Goal: Task Accomplishment & Management: Use online tool/utility

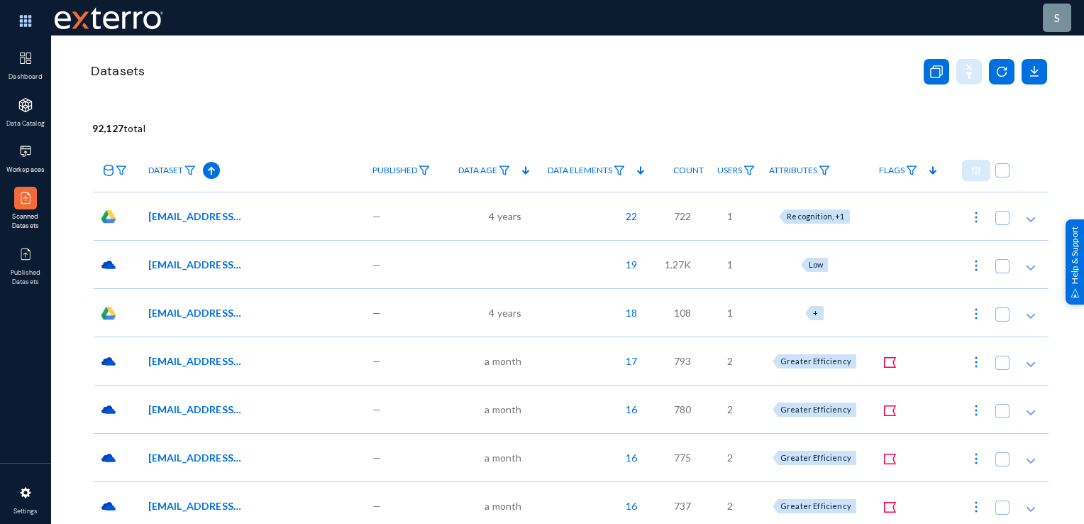
click at [27, 170] on span "Workspaces" at bounding box center [26, 170] width 46 height 10
click at [190, 172] on img at bounding box center [190, 170] width 11 height 10
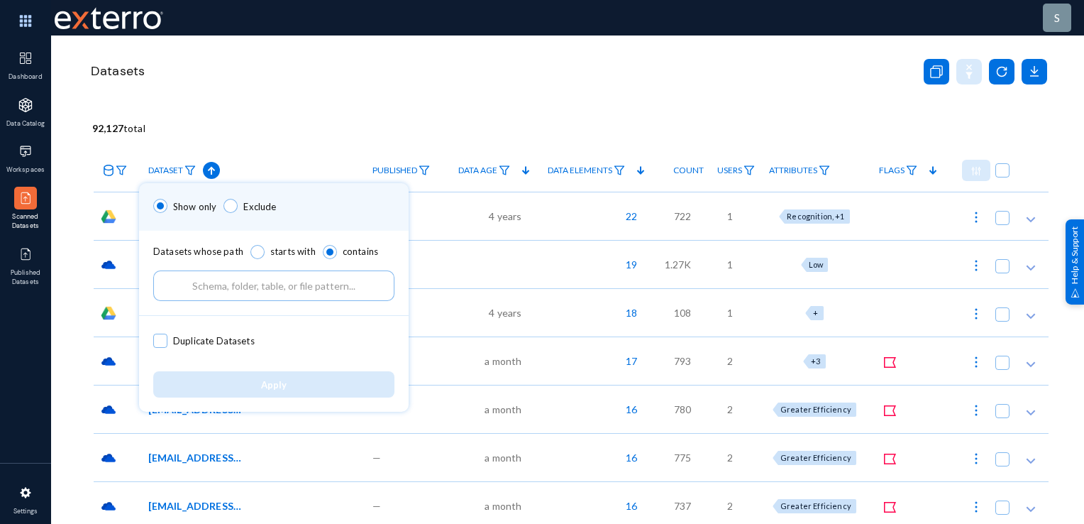
click at [246, 290] on input "text" at bounding box center [273, 285] width 241 height 31
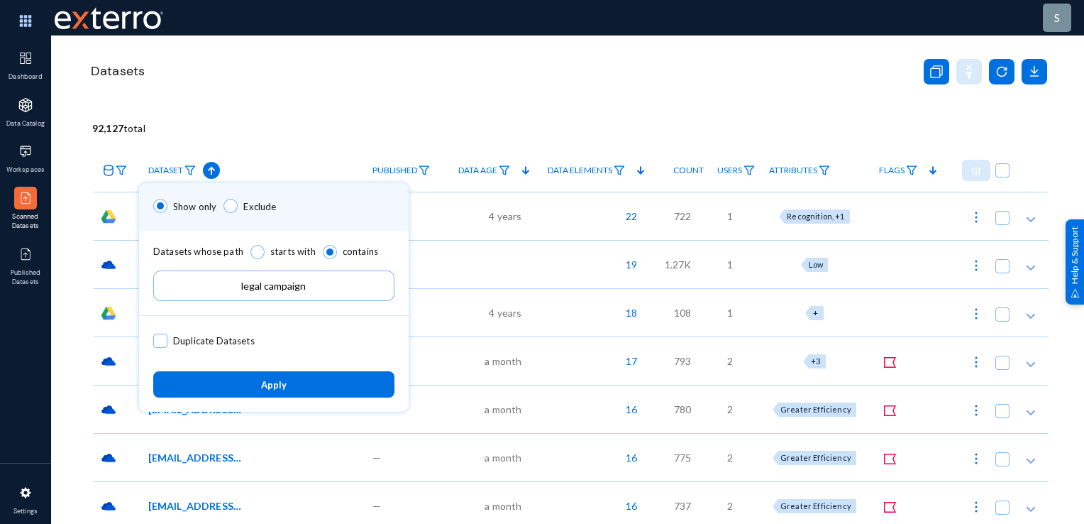
type input "legal campaign"
click at [364, 383] on button "Apply" at bounding box center [273, 384] width 241 height 26
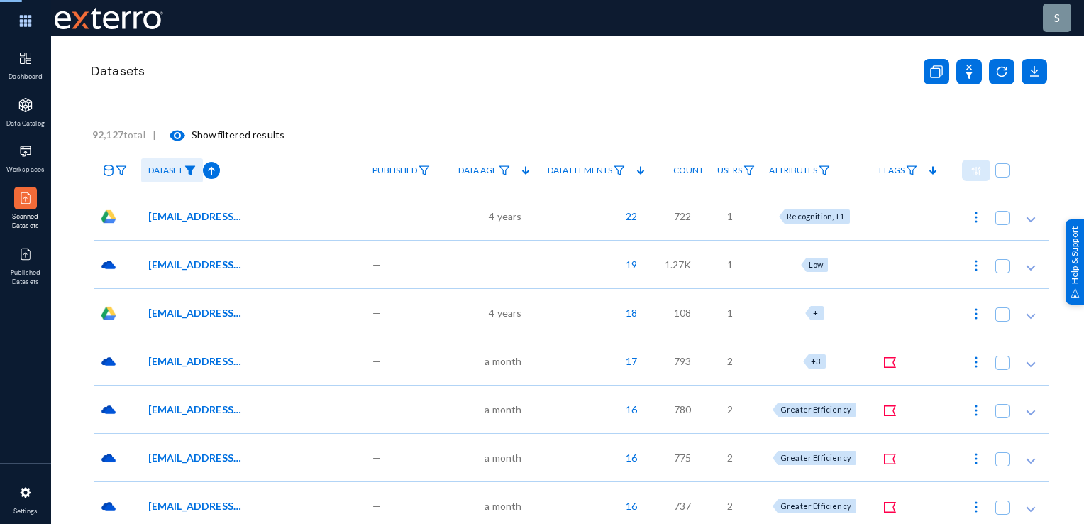
checkbox input "true"
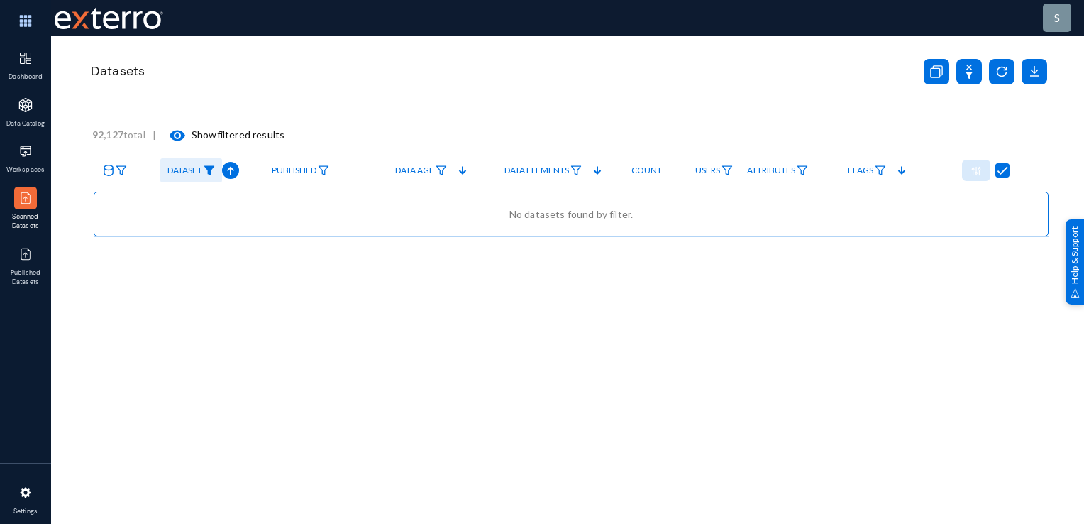
click at [187, 175] on link "Dataset" at bounding box center [191, 170] width 62 height 25
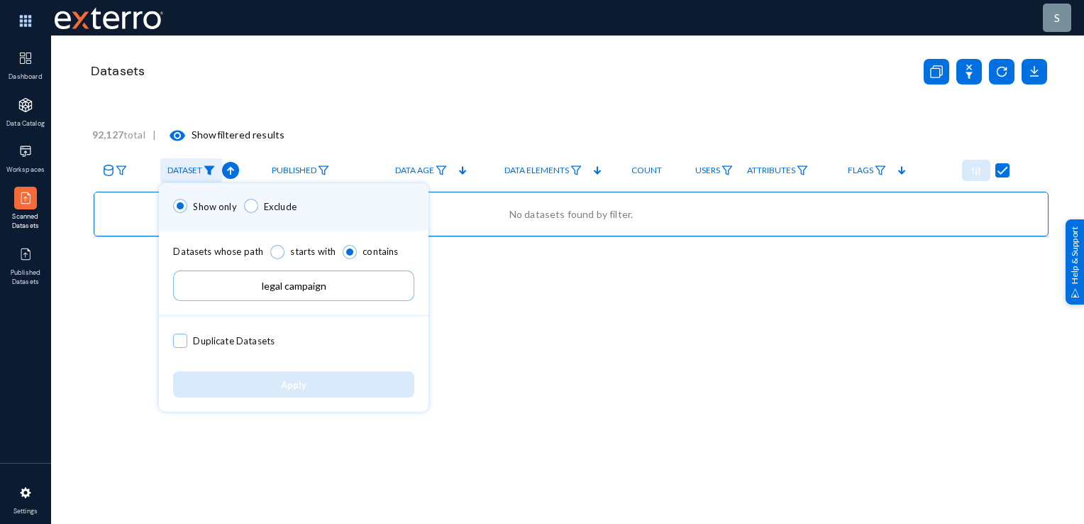
drag, startPoint x: 341, startPoint y: 280, endPoint x: 146, endPoint y: 316, distance: 197.8
click at [146, 316] on div "Show only Exclude Datasets whose path starts with contains legal campaign Dupli…" at bounding box center [542, 262] width 1084 height 524
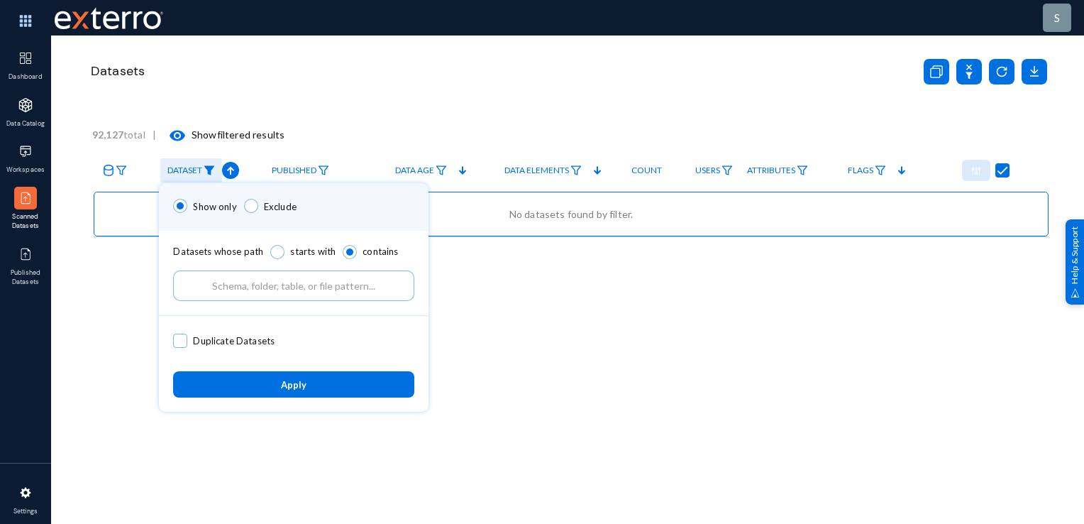
drag, startPoint x: 153, startPoint y: 290, endPoint x: 156, endPoint y: 270, distance: 20.2
click at [153, 287] on div at bounding box center [542, 262] width 1084 height 524
type input "legal campaign"
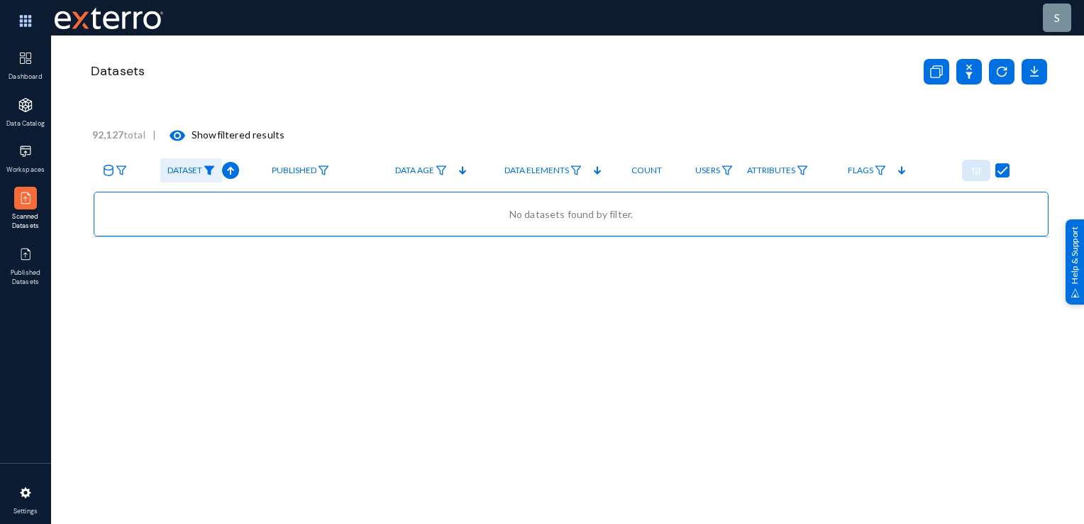
click at [204, 170] on img at bounding box center [209, 170] width 11 height 10
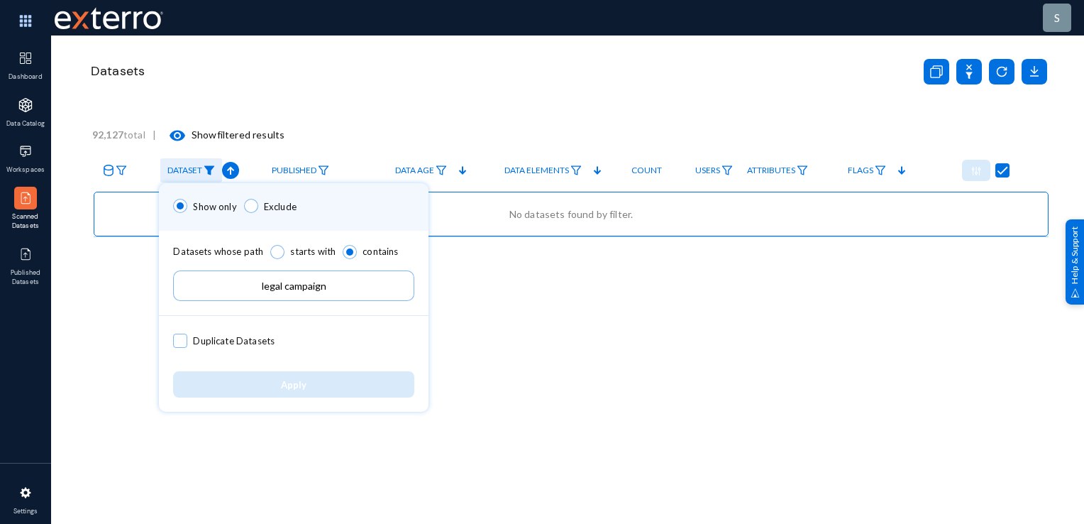
drag, startPoint x: 332, startPoint y: 291, endPoint x: 284, endPoint y: 289, distance: 48.3
click at [284, 289] on input "legal campaign" at bounding box center [293, 285] width 241 height 31
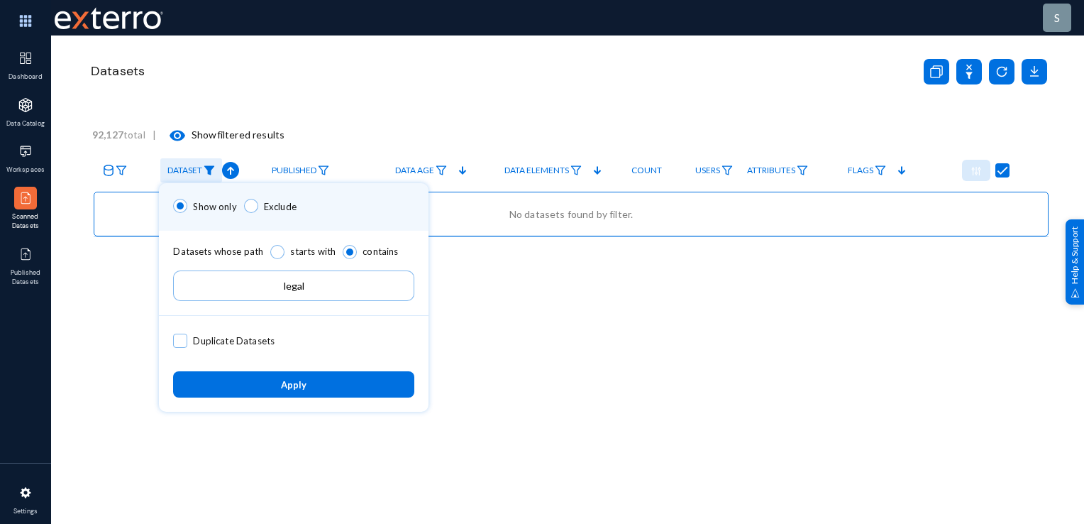
type input "legal"
click at [299, 391] on button "Apply" at bounding box center [293, 384] width 241 height 26
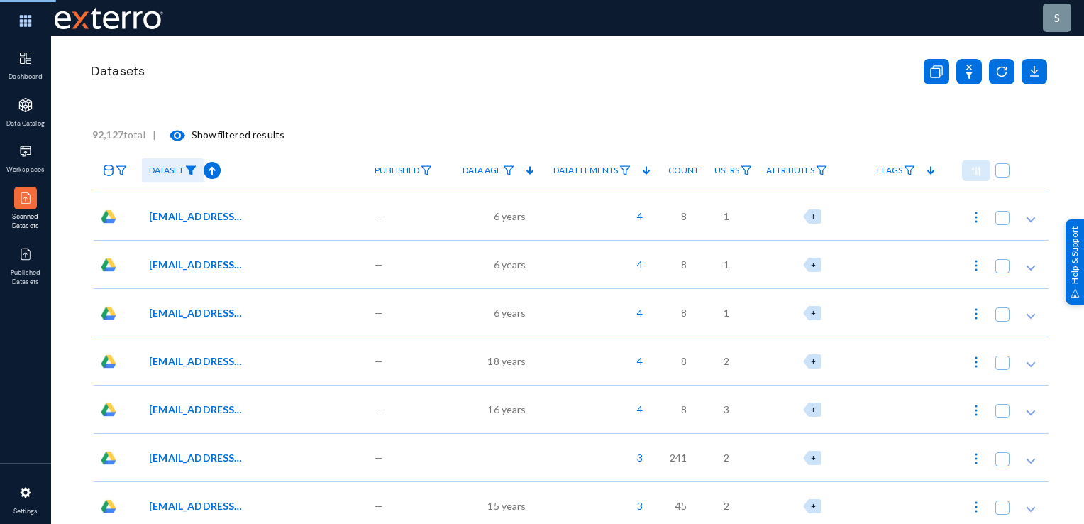
checkbox input "false"
click at [167, 168] on span "Dataset" at bounding box center [166, 170] width 35 height 10
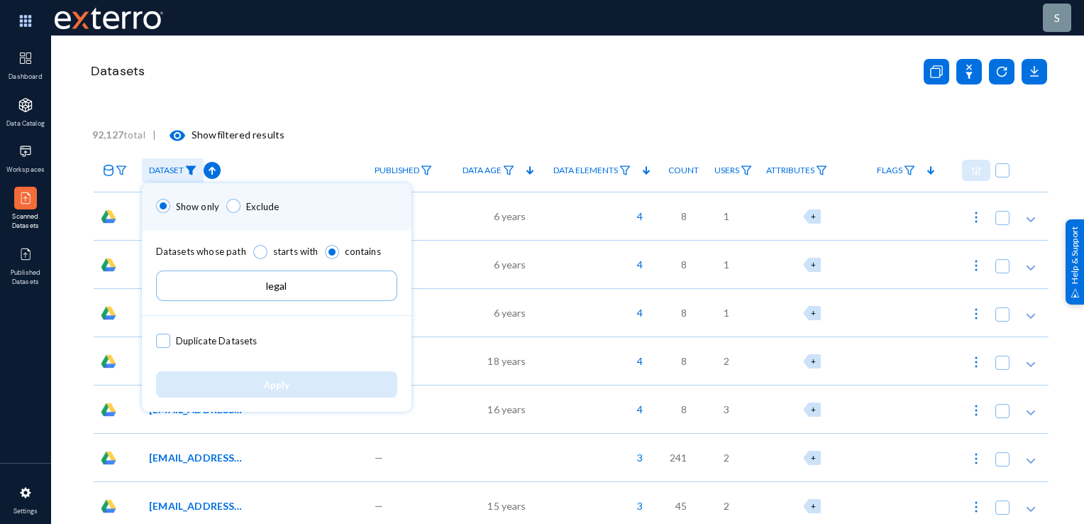
drag, startPoint x: 287, startPoint y: 289, endPoint x: 158, endPoint y: 314, distance: 131.5
click at [158, 314] on div "Datasets whose path starts with contains legal" at bounding box center [277, 273] width 270 height 85
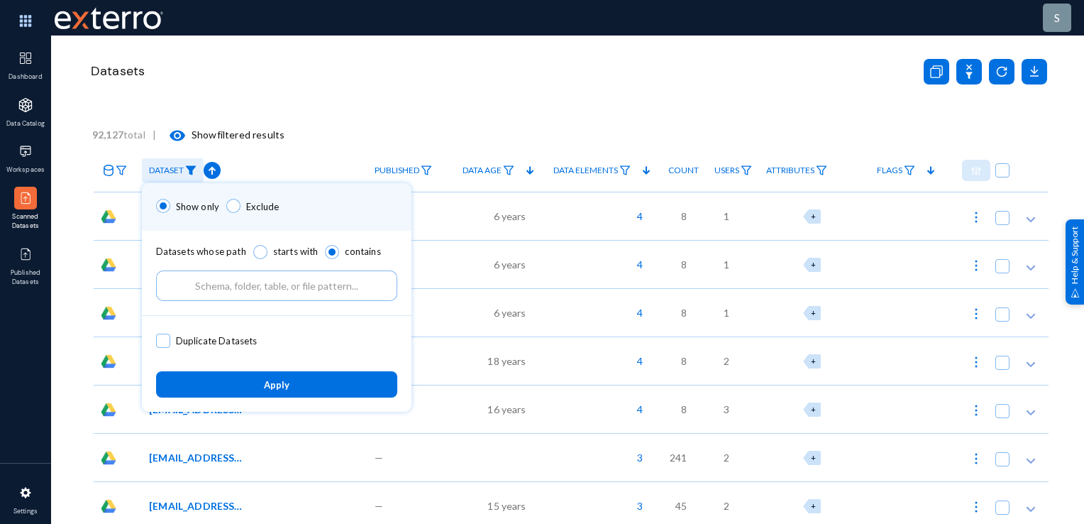
click at [280, 389] on button "Apply" at bounding box center [276, 384] width 241 height 26
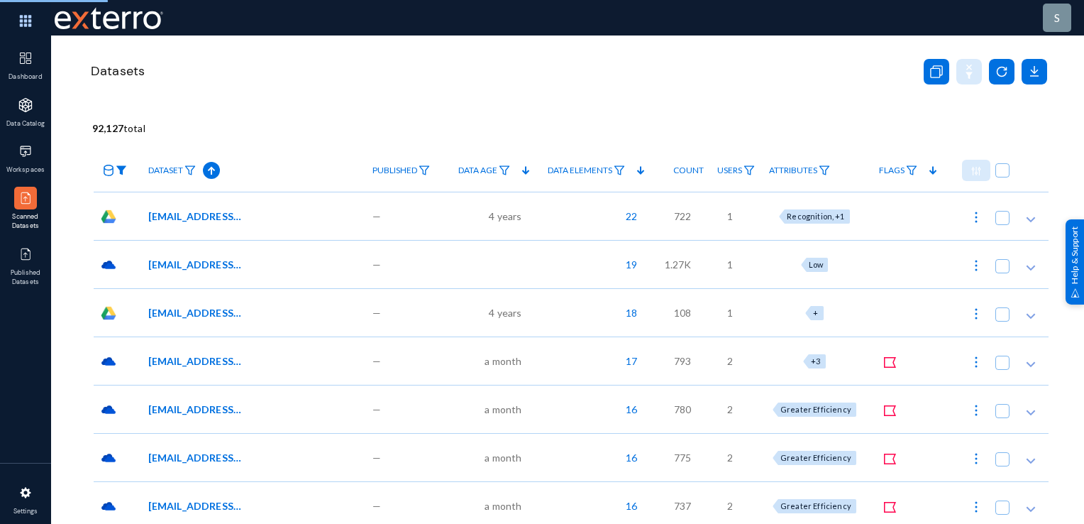
click at [119, 172] on img at bounding box center [121, 170] width 11 height 10
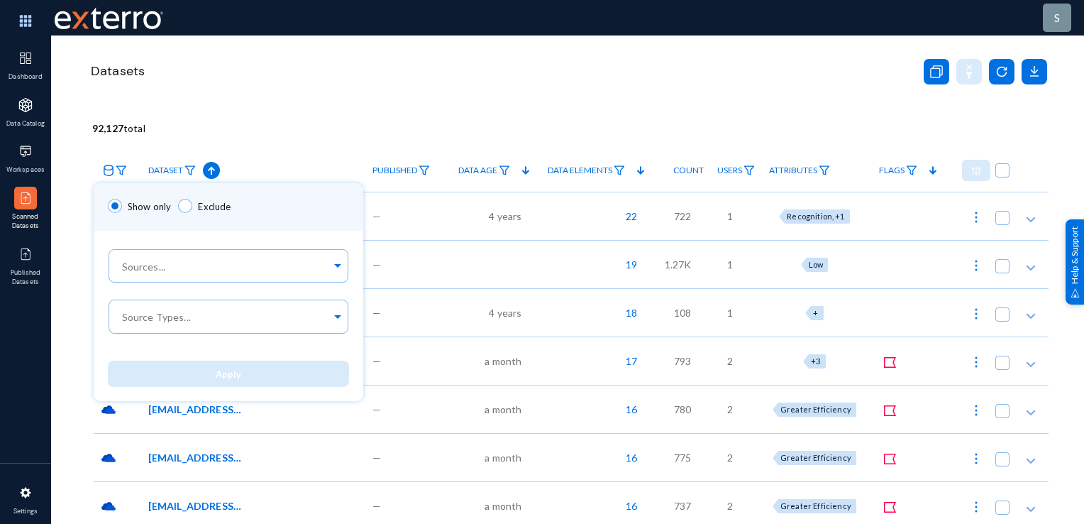
click at [123, 173] on div at bounding box center [542, 262] width 1084 height 524
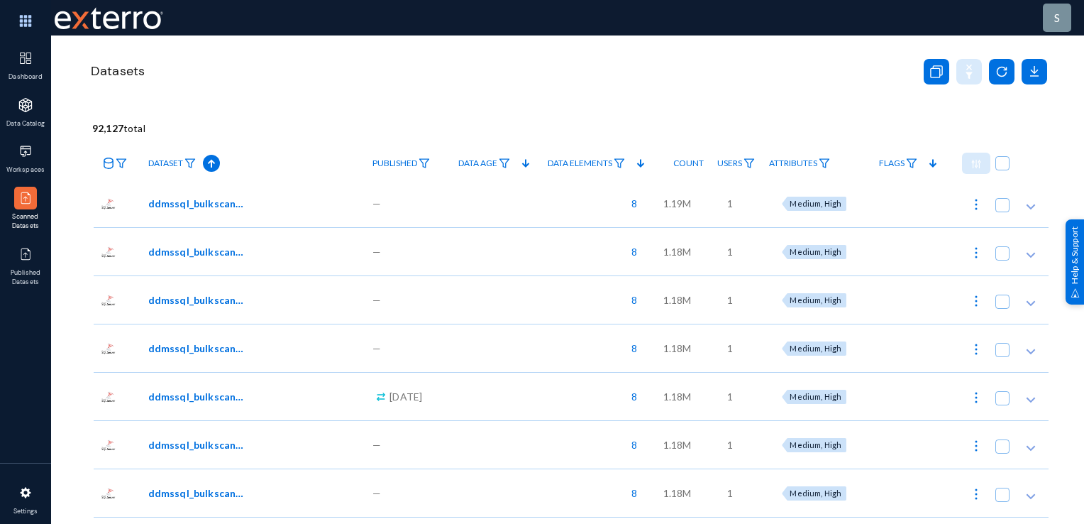
scroll to position [2626, 0]
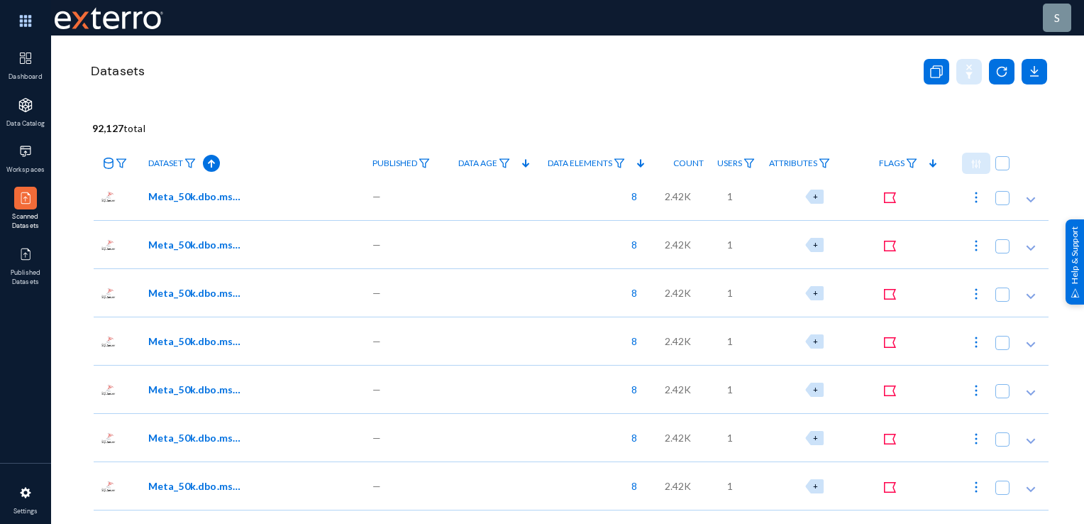
click at [389, 167] on span "Published" at bounding box center [395, 163] width 45 height 10
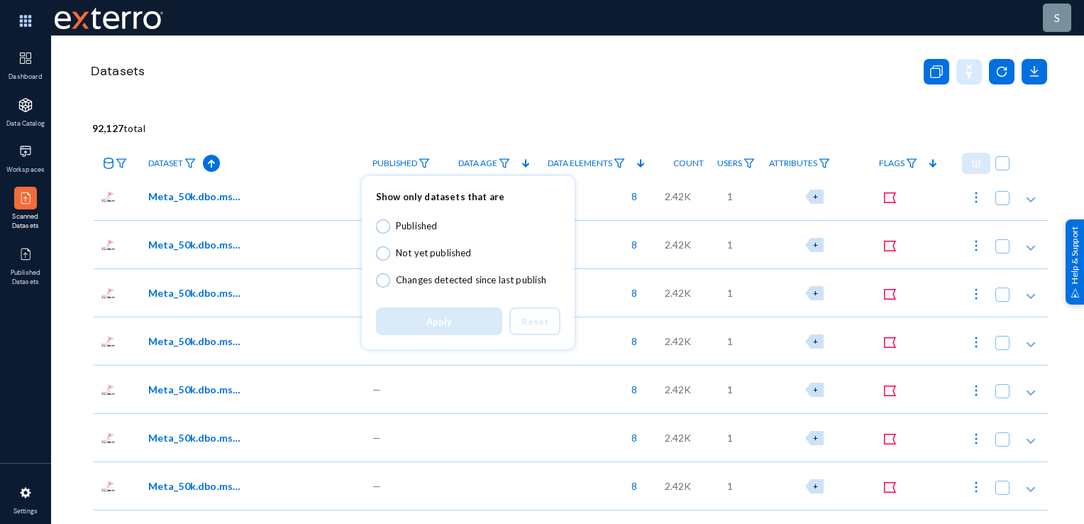
click at [375, 84] on div at bounding box center [542, 262] width 1084 height 524
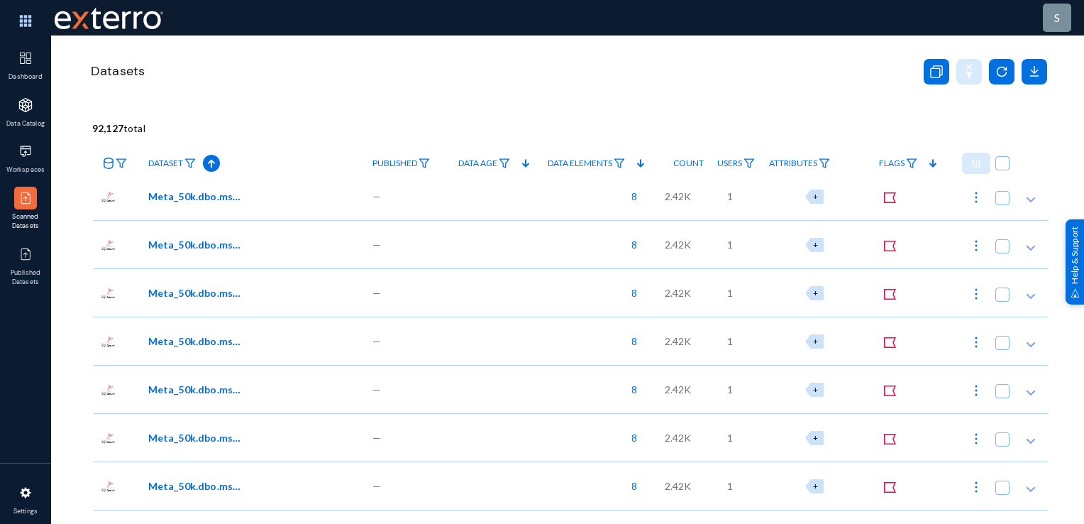
click at [398, 165] on span "Published" at bounding box center [395, 163] width 45 height 10
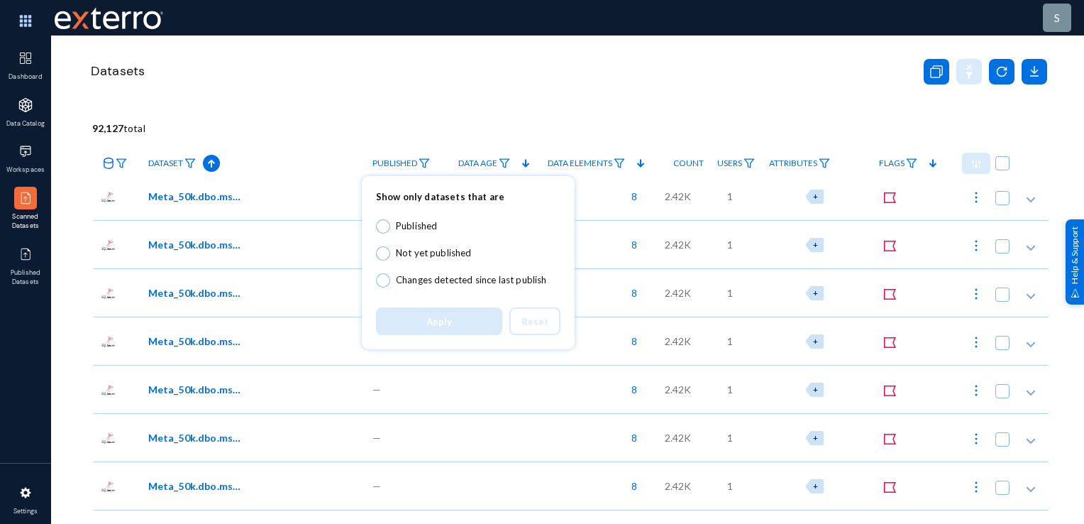
click at [403, 259] on span "Not yet published" at bounding box center [431, 253] width 82 height 14
click at [390, 259] on input "Not yet published" at bounding box center [383, 253] width 14 height 14
radio input "true"
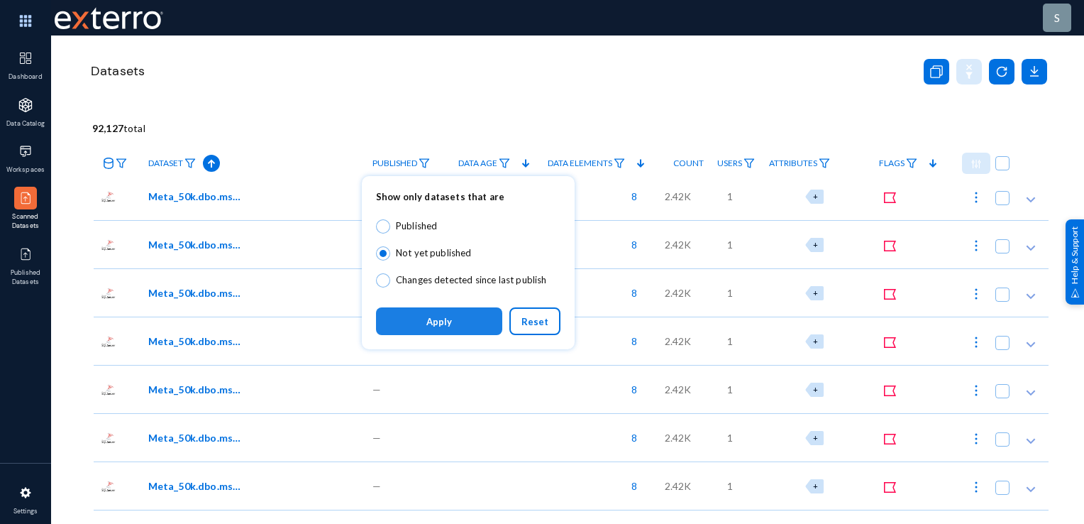
click at [429, 314] on span "Apply" at bounding box center [439, 320] width 26 height 12
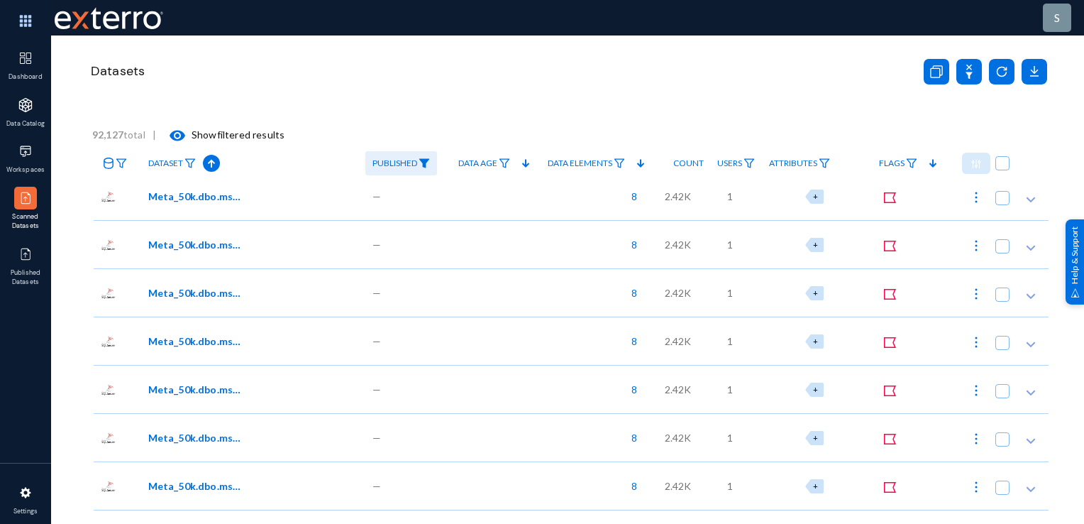
click at [397, 165] on span "Published" at bounding box center [395, 163] width 45 height 10
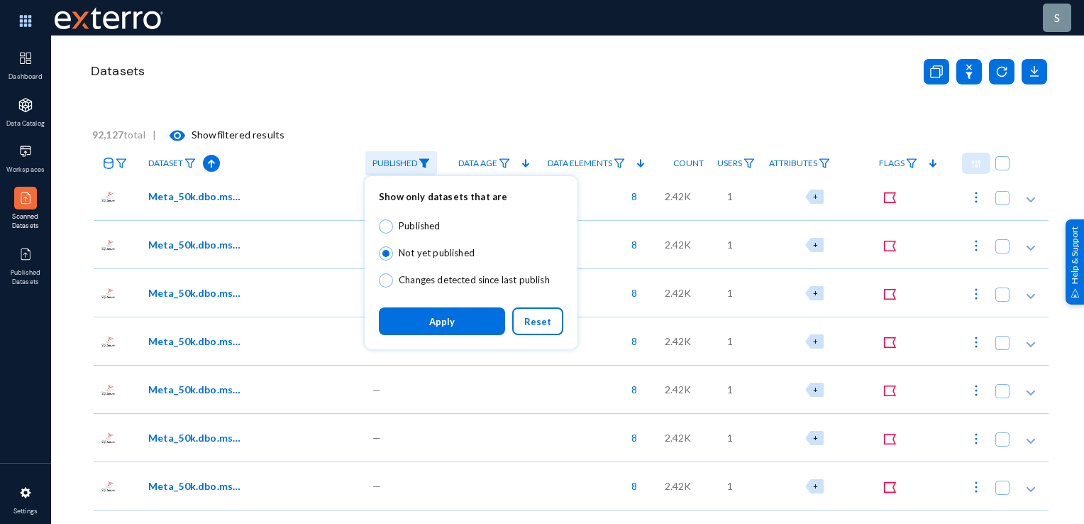
click at [405, 260] on mat-radio-button "Not yet published" at bounding box center [464, 252] width 171 height 27
click at [545, 328] on button "Reset" at bounding box center [537, 321] width 51 height 28
radio input "false"
click at [483, 317] on button "Apply" at bounding box center [442, 321] width 126 height 28
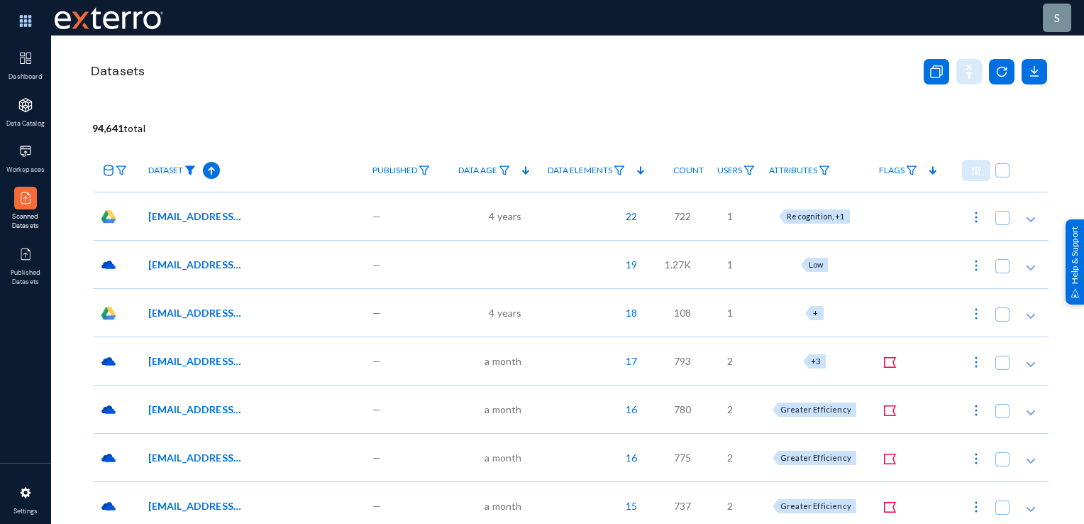
click at [189, 173] on img at bounding box center [190, 170] width 11 height 10
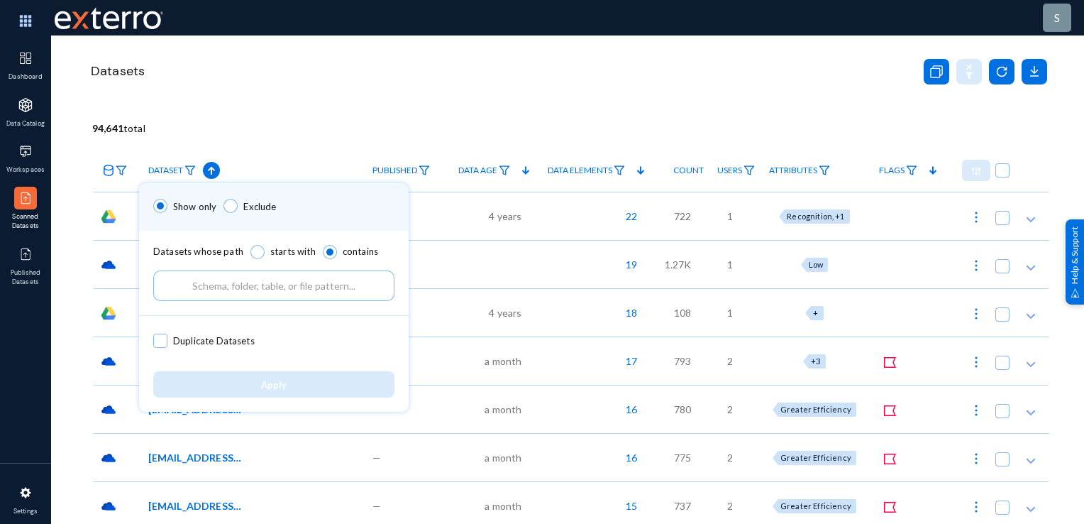
click at [291, 295] on input "text" at bounding box center [273, 285] width 241 height 31
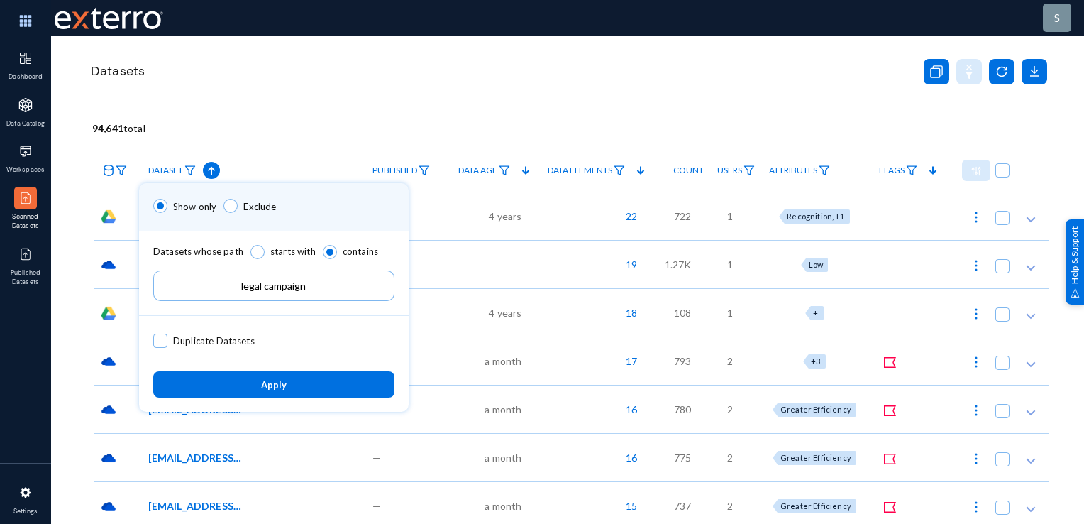
type input "legal campaign"
click at [275, 396] on button "Apply" at bounding box center [273, 384] width 241 height 26
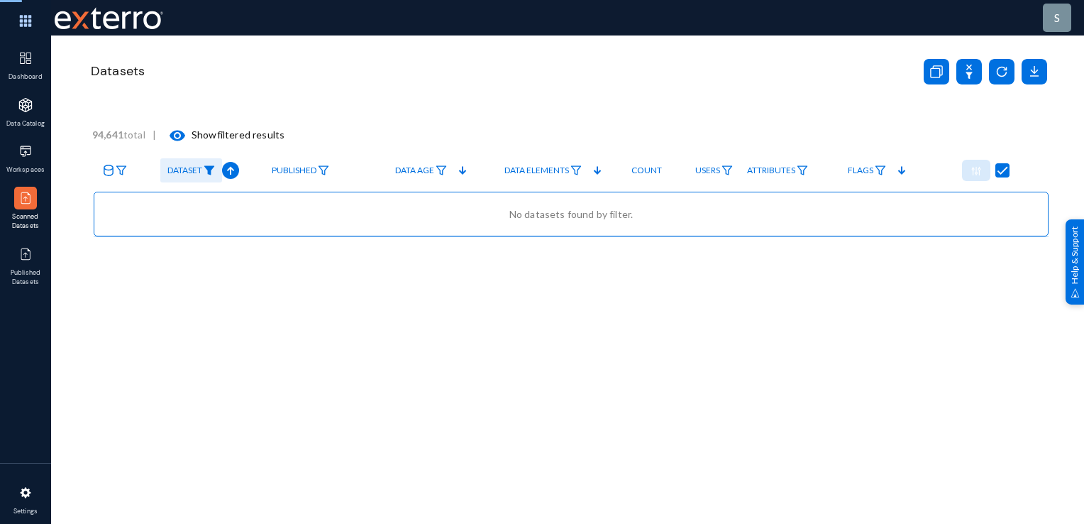
checkbox input "true"
click at [192, 168] on span "Dataset" at bounding box center [184, 170] width 35 height 10
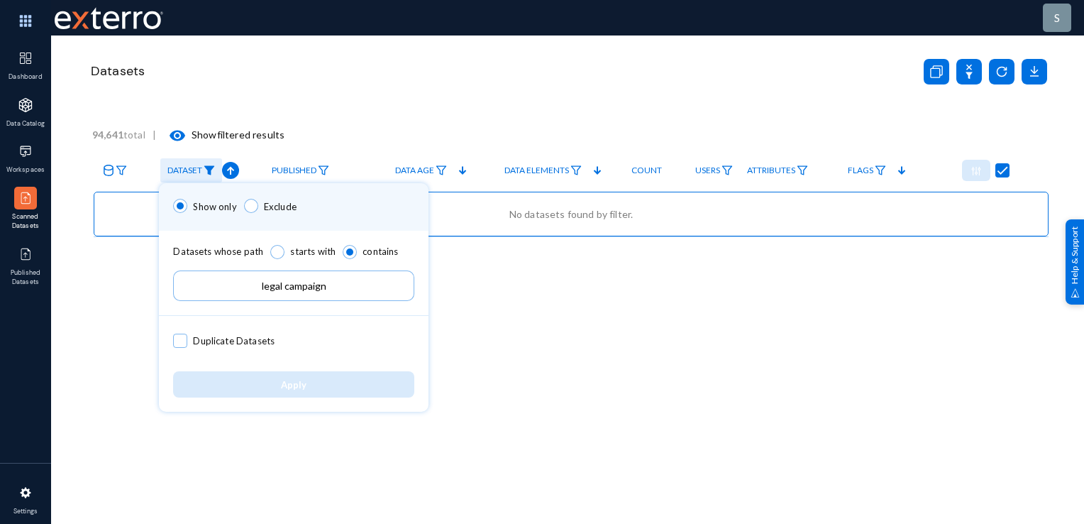
drag, startPoint x: 343, startPoint y: 284, endPoint x: 284, endPoint y: 291, distance: 59.3
click at [284, 291] on input "legal campaign" at bounding box center [293, 285] width 241 height 31
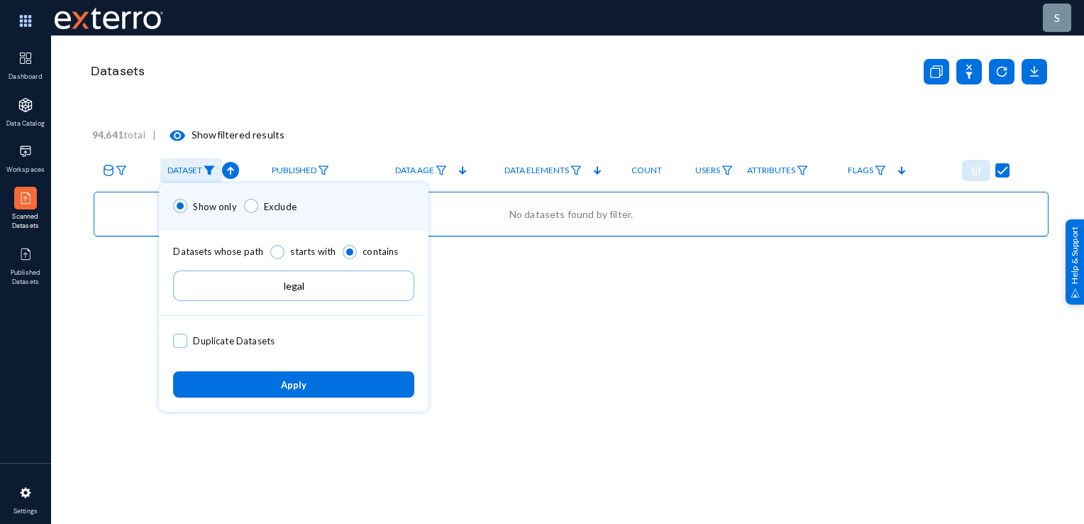
type input "legal"
click at [298, 397] on div "Apply" at bounding box center [294, 384] width 270 height 55
click at [298, 390] on button "Apply" at bounding box center [293, 384] width 241 height 26
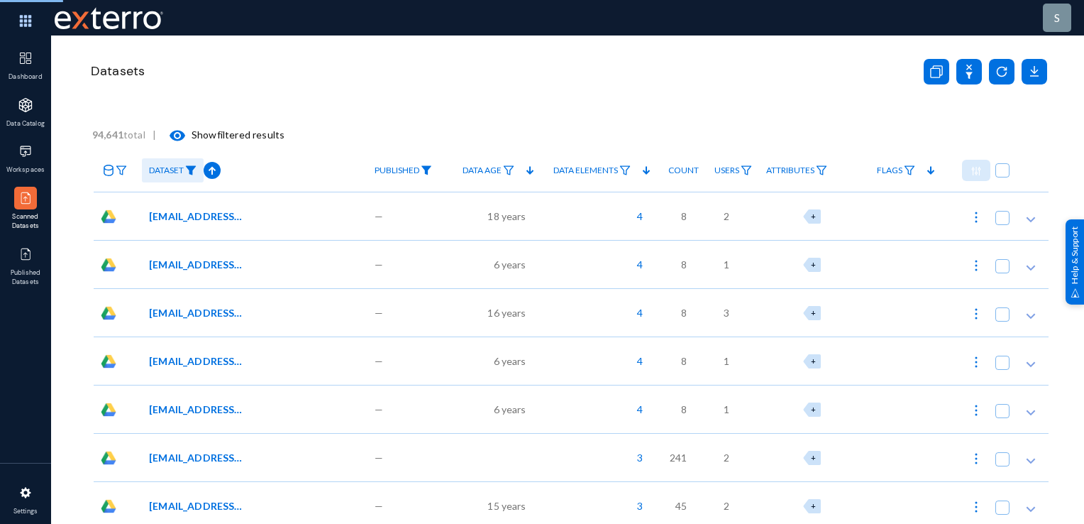
checkbox input "false"
click at [183, 171] on span "Dataset" at bounding box center [166, 170] width 35 height 10
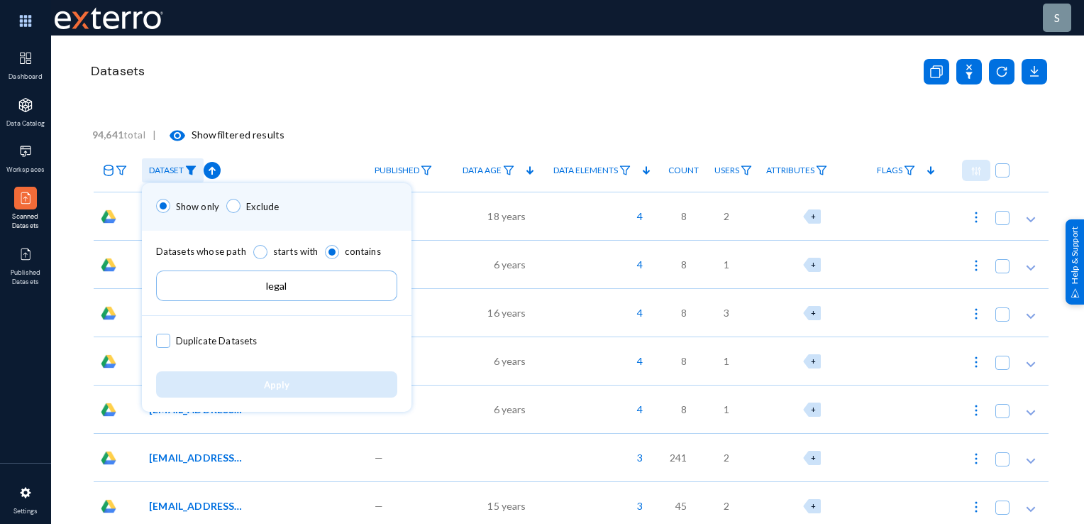
drag, startPoint x: 294, startPoint y: 275, endPoint x: 110, endPoint y: 291, distance: 184.5
click at [111, 291] on div "Show only Exclude Datasets whose path starts with contains legal Duplicate Data…" at bounding box center [542, 262] width 1084 height 524
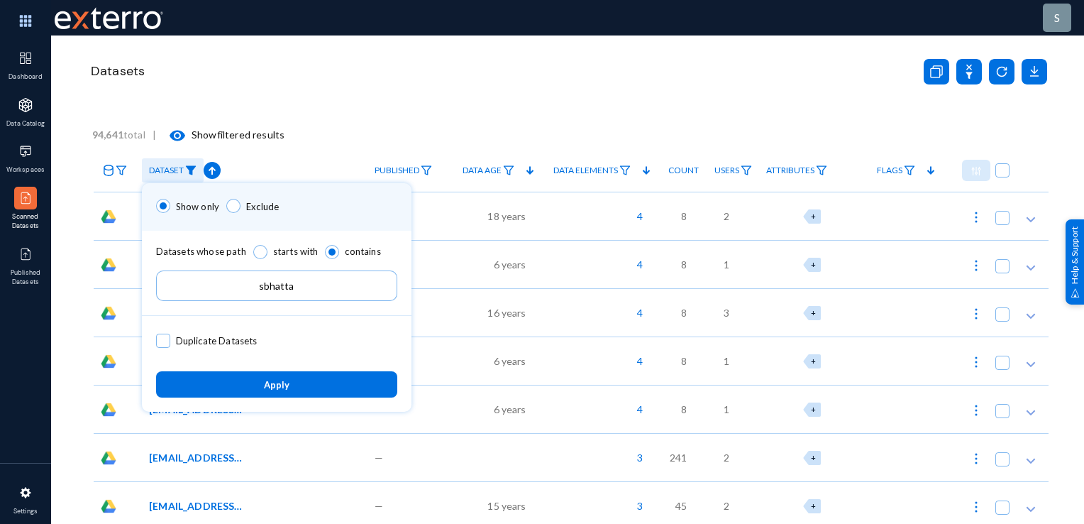
type input "sbhatta"
click at [227, 382] on button "Apply" at bounding box center [276, 384] width 241 height 26
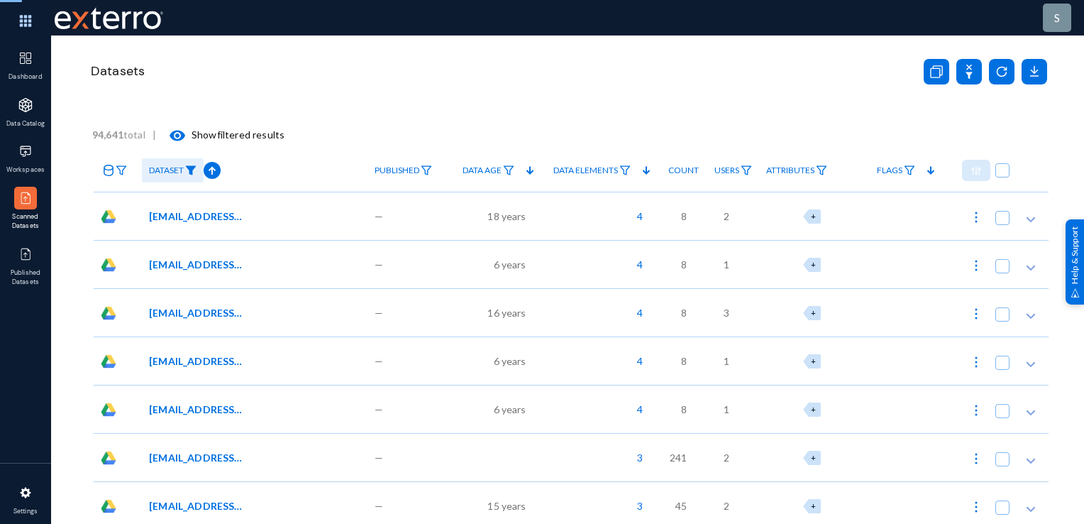
checkbox input "true"
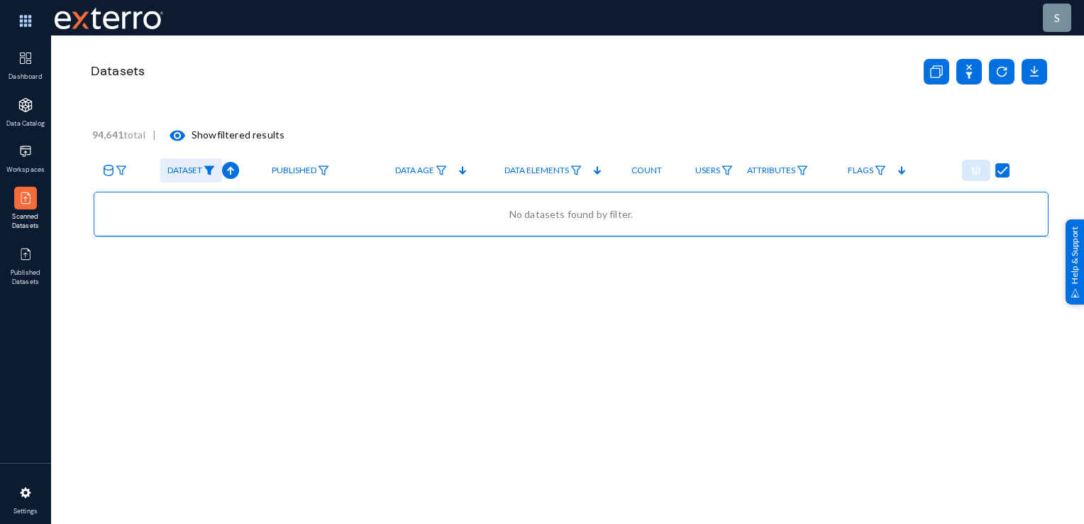
click at [209, 163] on link "Dataset" at bounding box center [191, 170] width 62 height 25
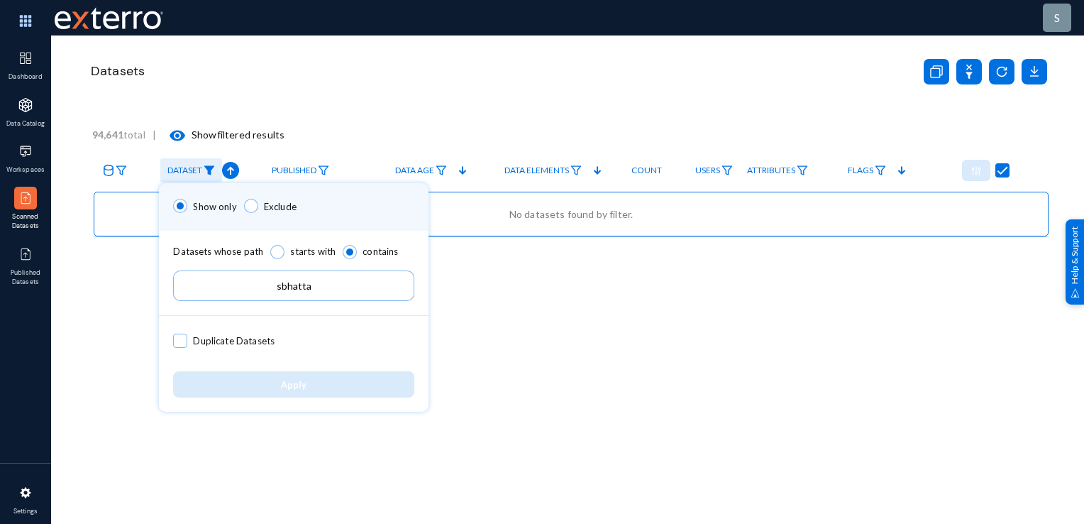
drag, startPoint x: 315, startPoint y: 292, endPoint x: 147, endPoint y: 314, distance: 169.6
click at [147, 314] on div "Show only Exclude Datasets whose path starts with contains sbhatta Duplicate Da…" at bounding box center [542, 262] width 1084 height 524
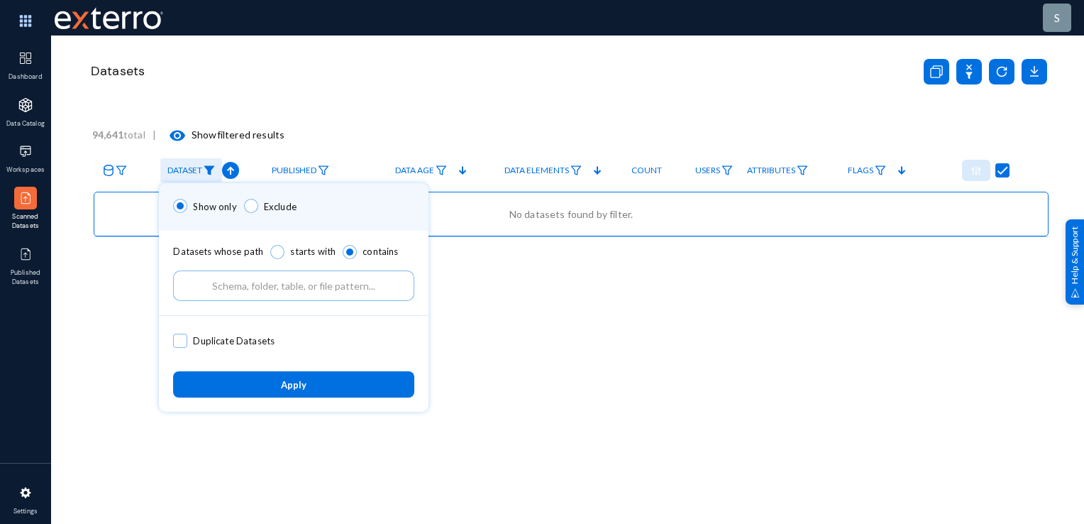
click at [275, 385] on button "Apply" at bounding box center [293, 384] width 241 height 26
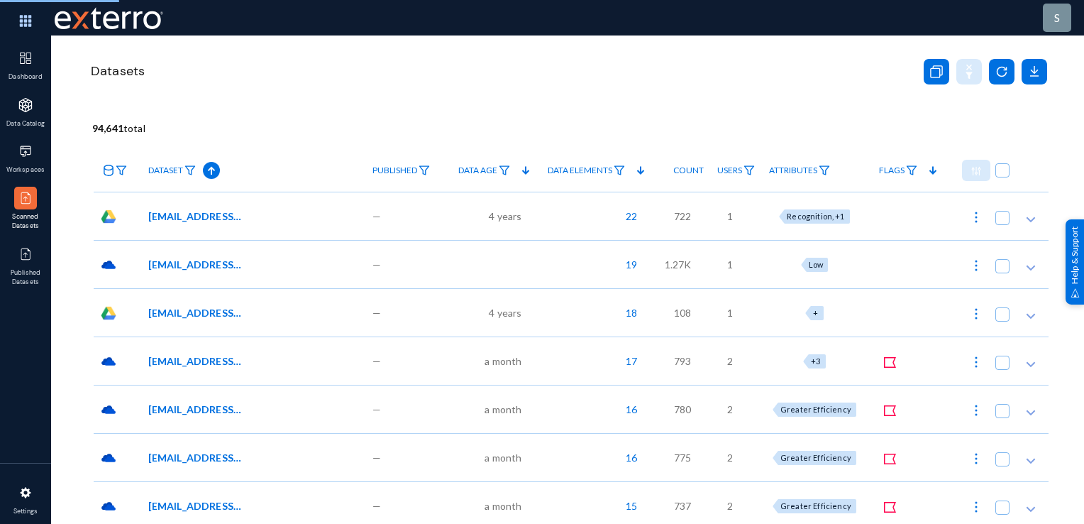
checkbox input "false"
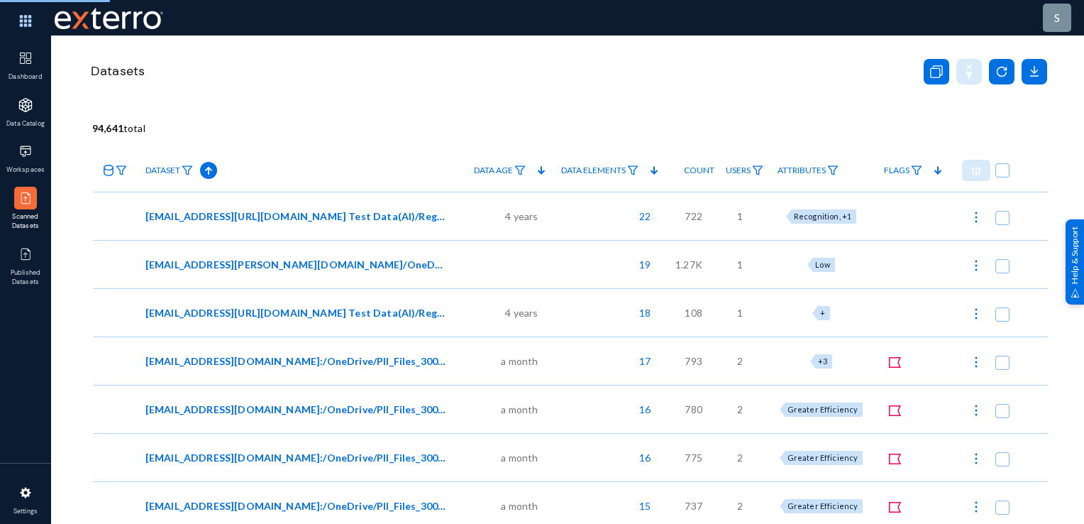
click at [26, 156] on img at bounding box center [25, 151] width 14 height 14
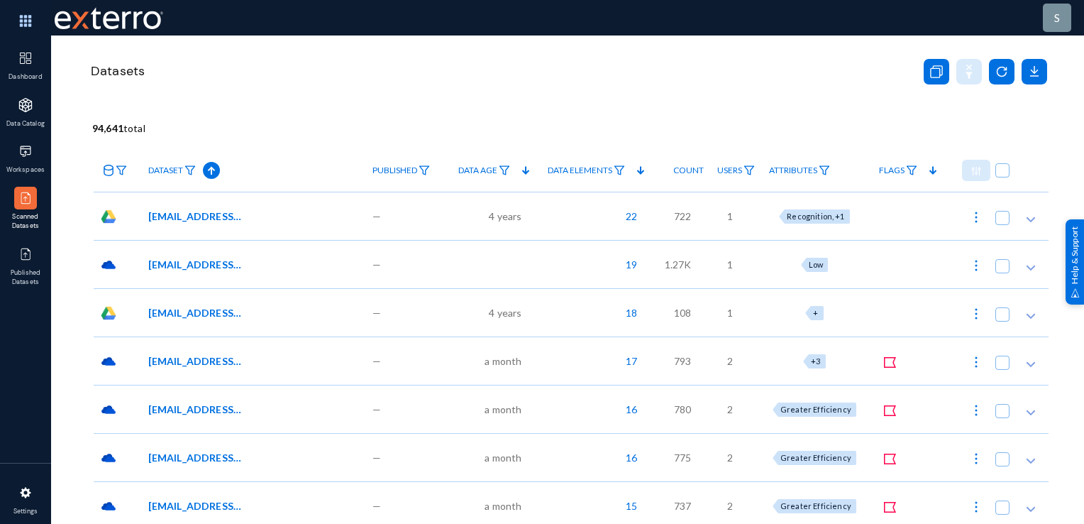
click at [185, 176] on link "Dataset" at bounding box center [172, 170] width 62 height 25
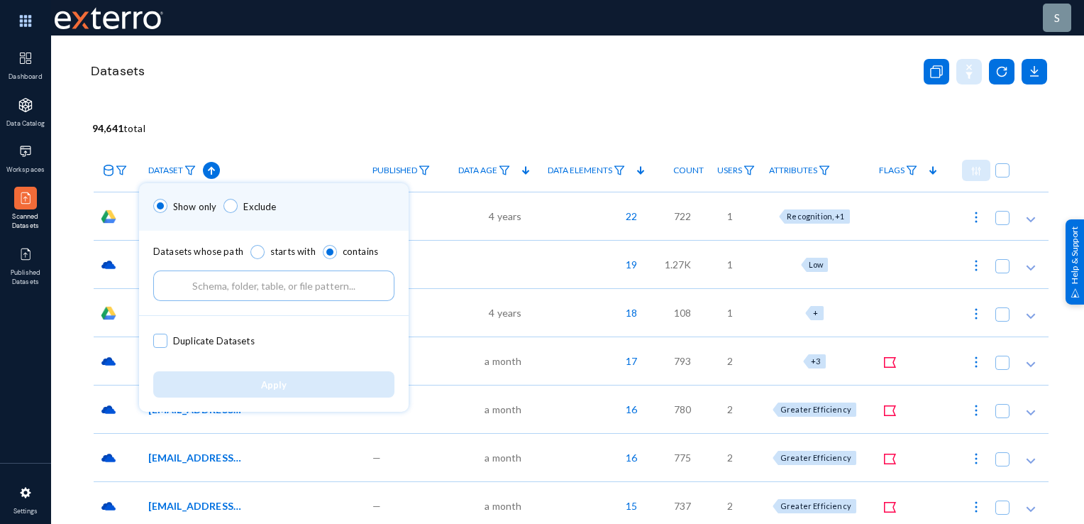
click at [244, 280] on input "text" at bounding box center [273, 285] width 241 height 31
paste input "https://exterrobiz.sharepoint.com"
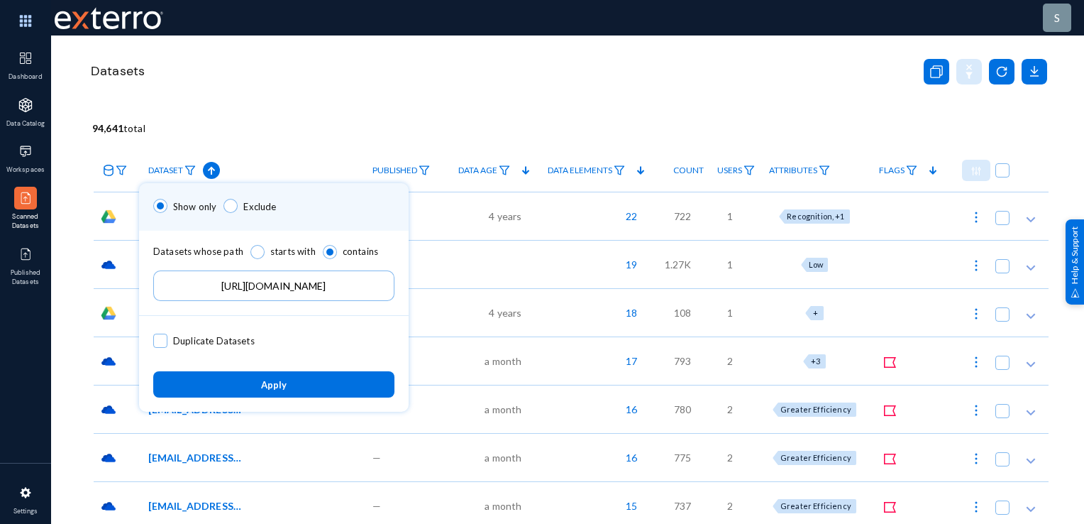
type input "https://exterrobiz.sharepoint.com"
click at [346, 385] on button "Apply" at bounding box center [273, 384] width 241 height 26
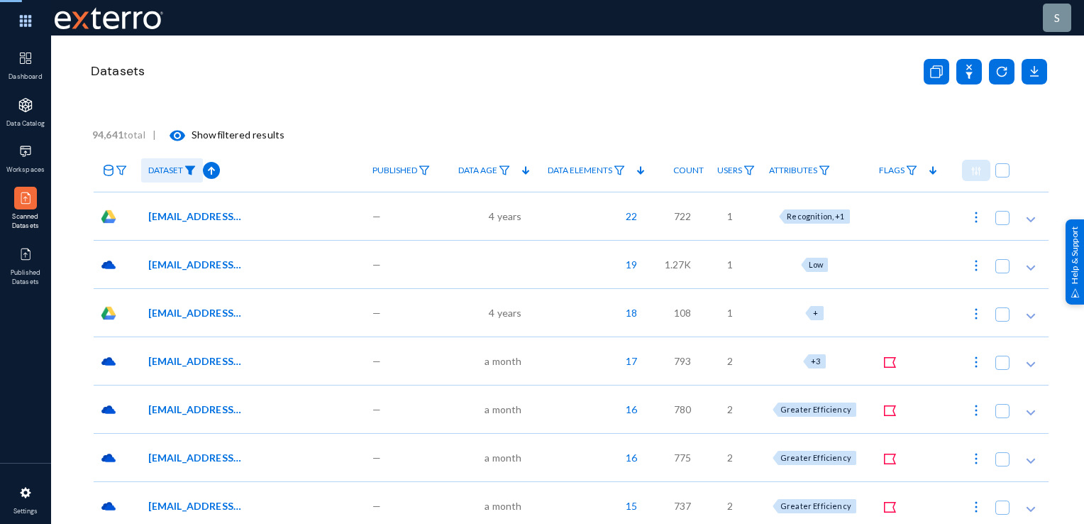
checkbox input "true"
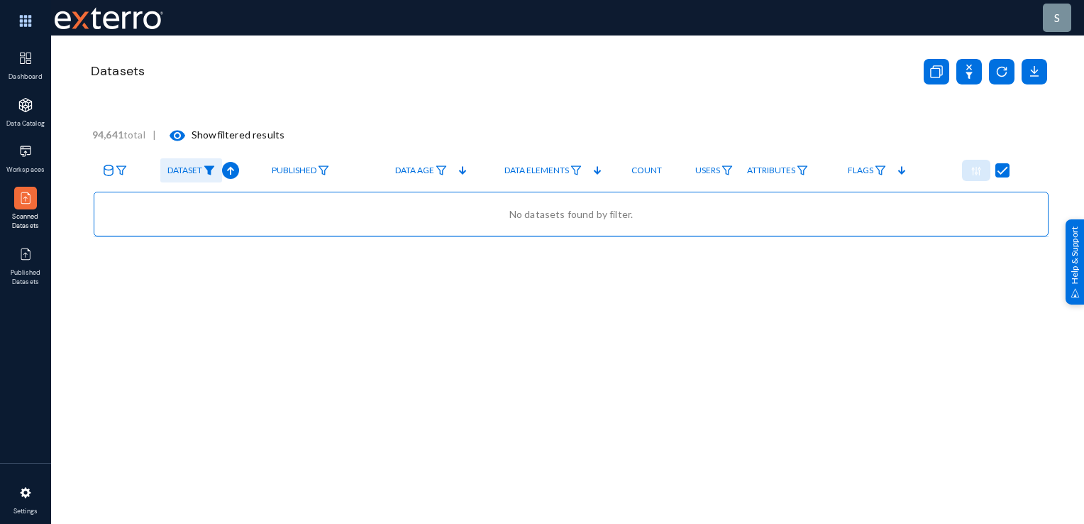
click at [194, 169] on span "Dataset" at bounding box center [184, 170] width 35 height 10
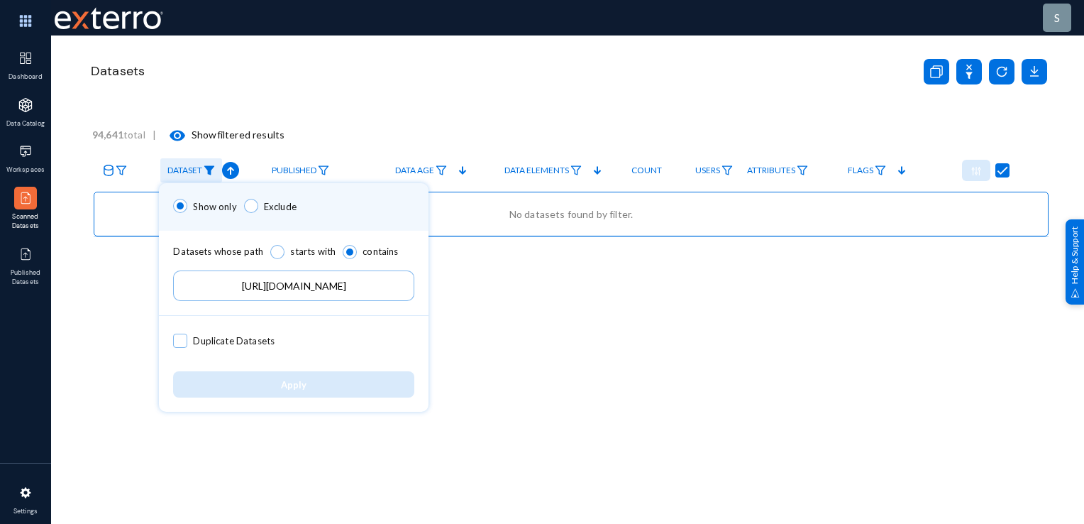
click at [219, 339] on span "Duplicate Datasets" at bounding box center [234, 340] width 82 height 21
click at [181, 347] on input "Duplicate Datasets" at bounding box center [180, 347] width 1 height 1
checkbox input "true"
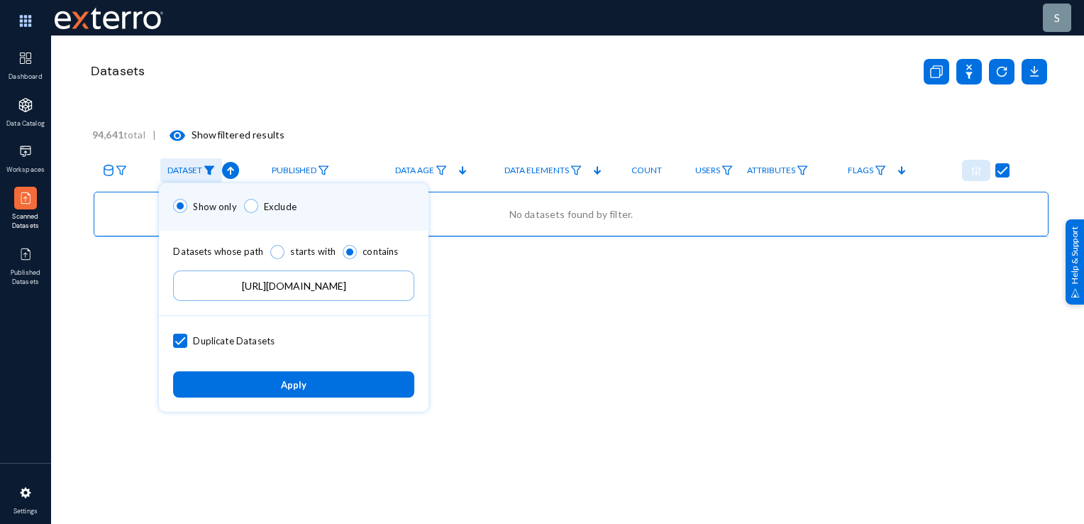
drag, startPoint x: 389, startPoint y: 291, endPoint x: 88, endPoint y: 294, distance: 300.9
click at [88, 294] on div "Show only Exclude Datasets whose path starts with contains https://exterrobiz.s…" at bounding box center [542, 262] width 1084 height 524
click at [182, 335] on span at bounding box center [180, 341] width 14 height 14
click at [181, 347] on input "Duplicate Datasets" at bounding box center [180, 347] width 1 height 1
checkbox input "false"
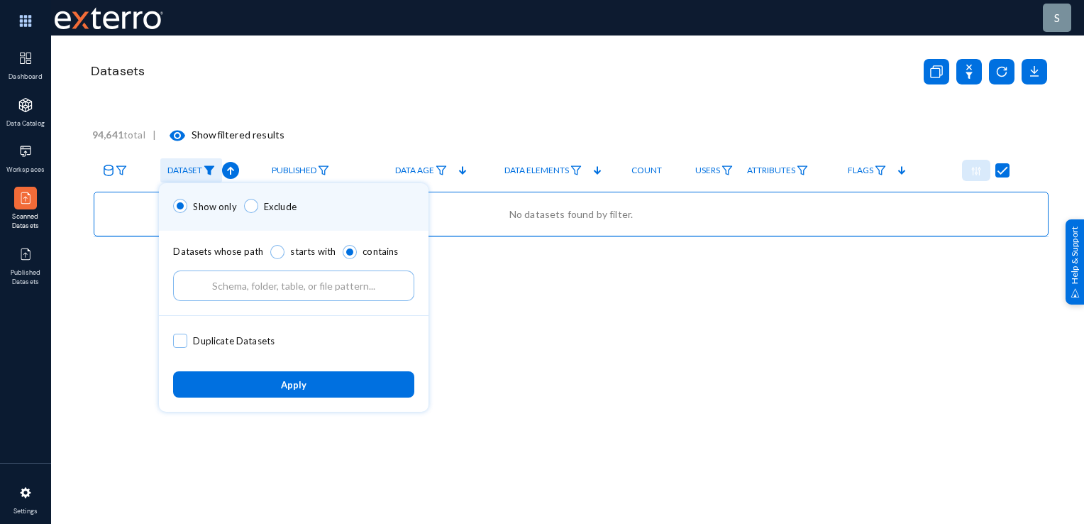
click at [352, 382] on button "Apply" at bounding box center [293, 384] width 241 height 26
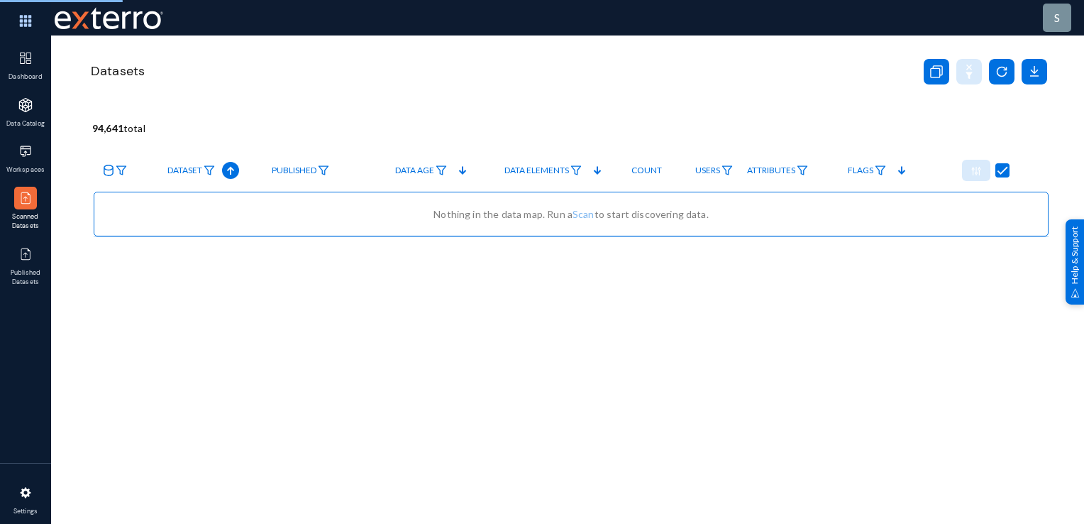
click at [204, 170] on img at bounding box center [209, 170] width 11 height 10
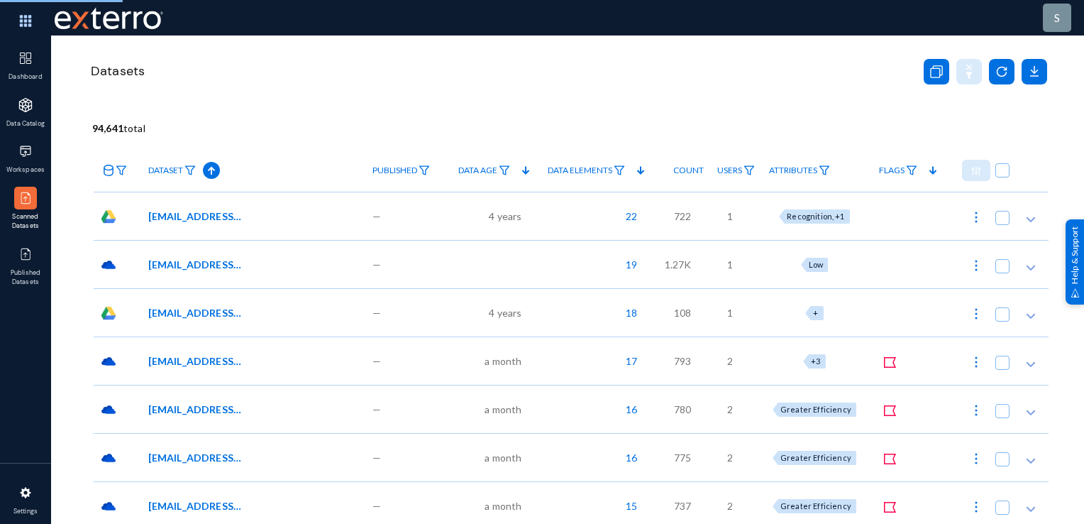
checkbox input "false"
click at [24, 157] on img at bounding box center [25, 151] width 14 height 14
click at [194, 175] on link "Dataset" at bounding box center [172, 170] width 62 height 25
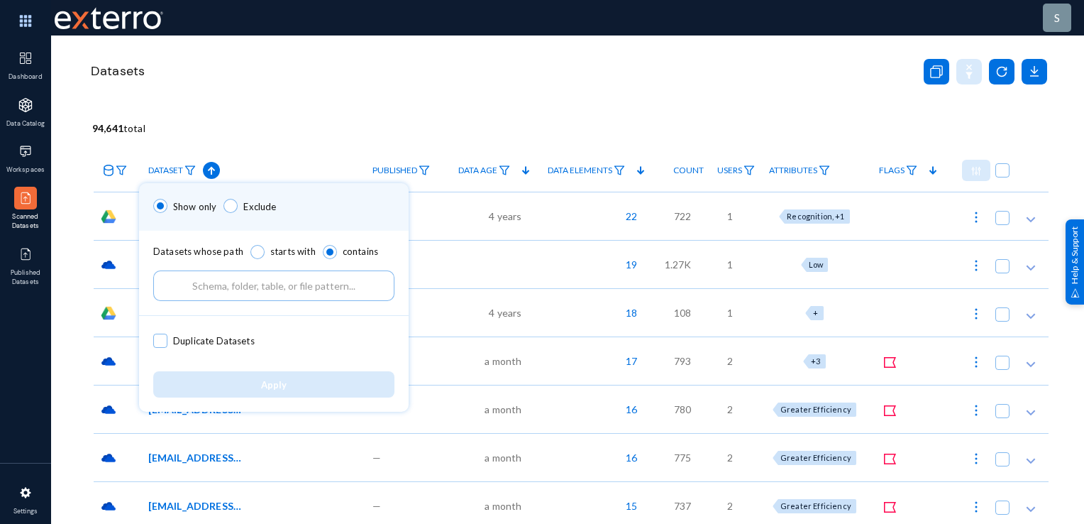
click at [220, 280] on input "text" at bounding box center [273, 285] width 241 height 31
paste input "//-SharePoint Online"
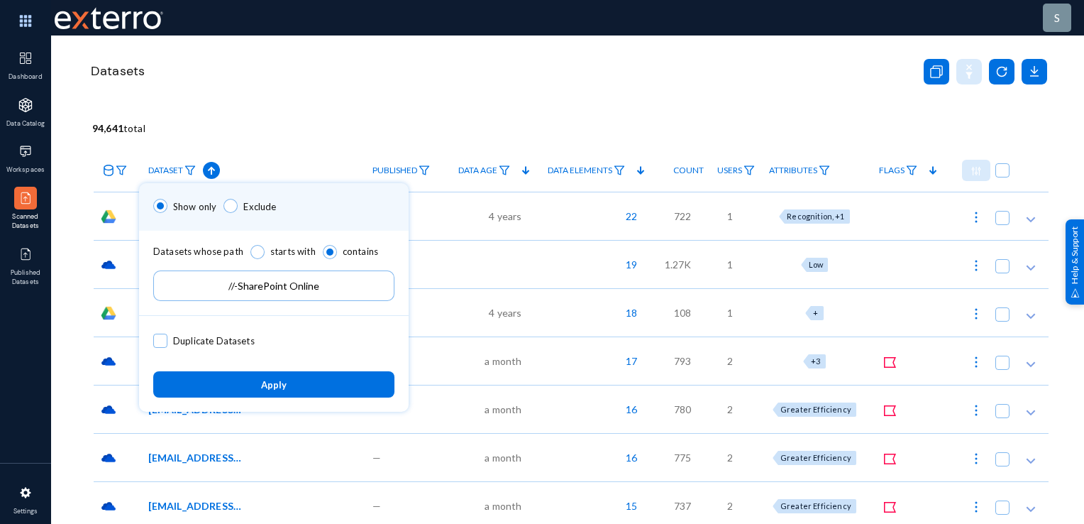
type input "//-SharePoint Online"
click at [334, 382] on button "Apply" at bounding box center [273, 384] width 241 height 26
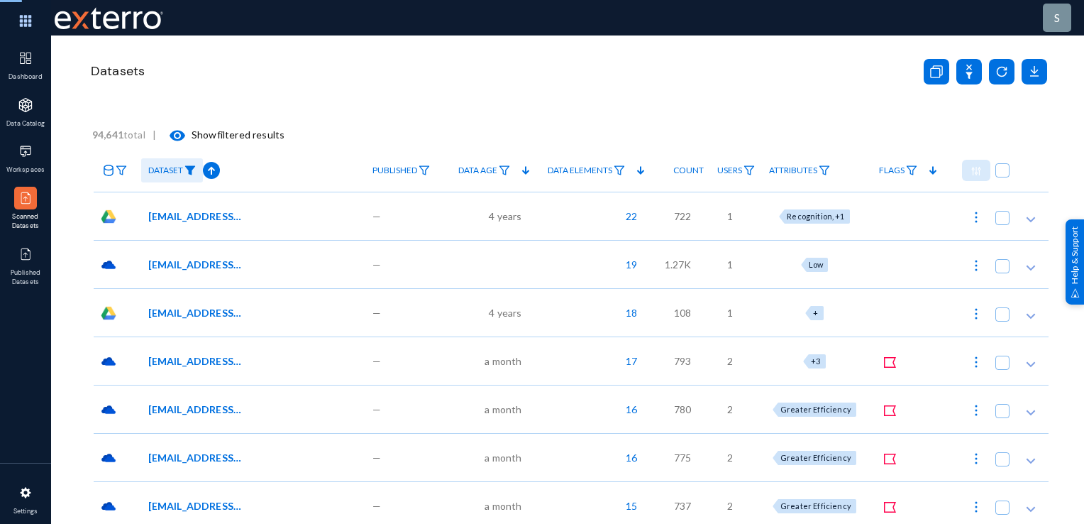
checkbox input "true"
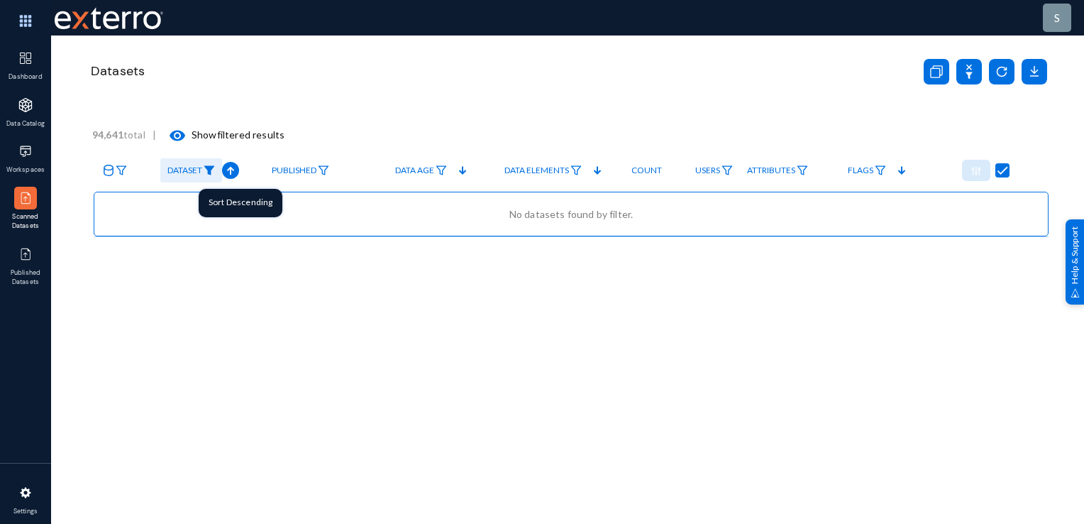
click at [233, 175] on icon at bounding box center [230, 170] width 17 height 17
click at [203, 170] on link "Dataset" at bounding box center [191, 170] width 62 height 25
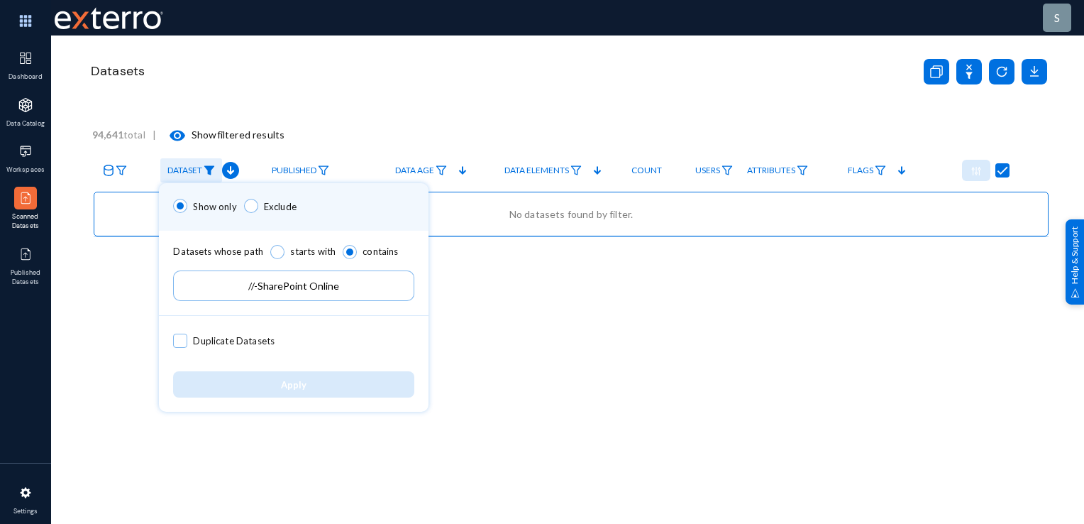
click at [109, 341] on div "Show only Exclude Datasets whose path starts with contains //-SharePoint Online…" at bounding box center [542, 262] width 1084 height 524
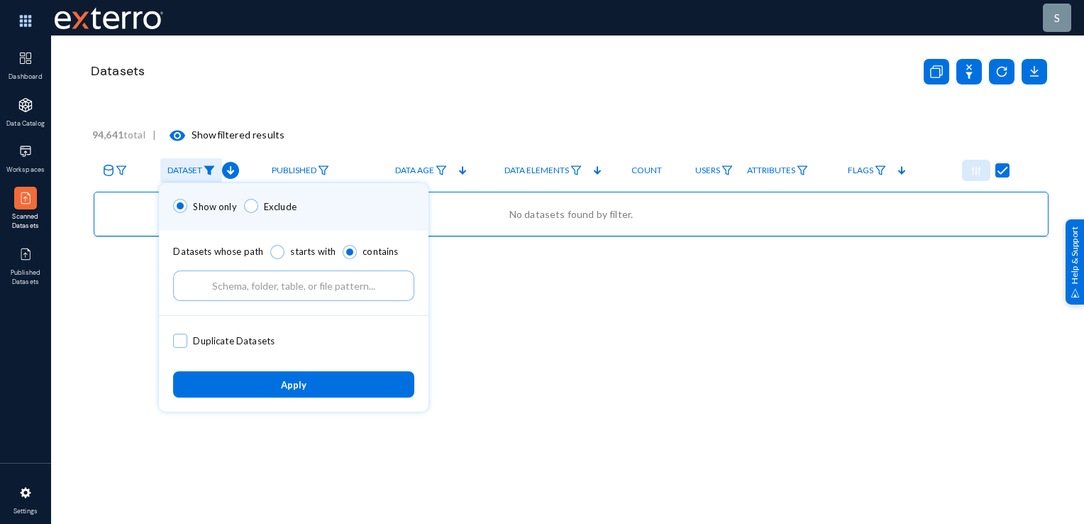
click at [258, 378] on button "Apply" at bounding box center [293, 384] width 241 height 26
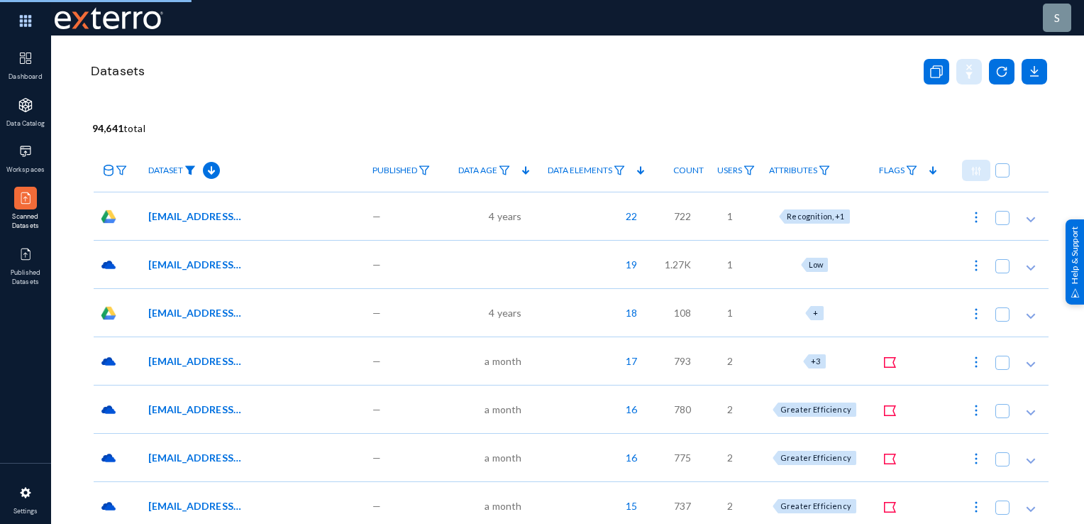
click at [192, 169] on img at bounding box center [190, 170] width 11 height 10
checkbox input "false"
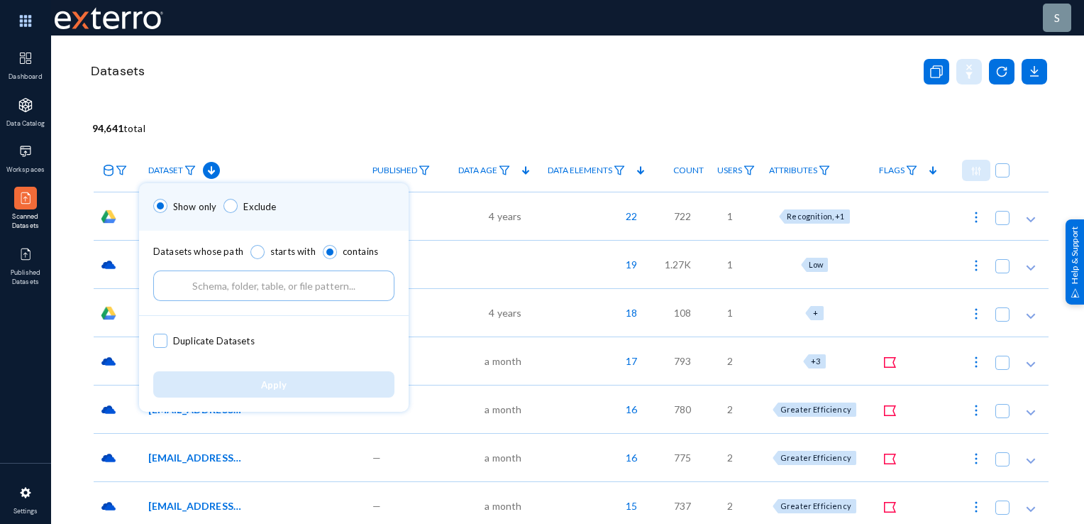
click at [505, 109] on div at bounding box center [542, 262] width 1084 height 524
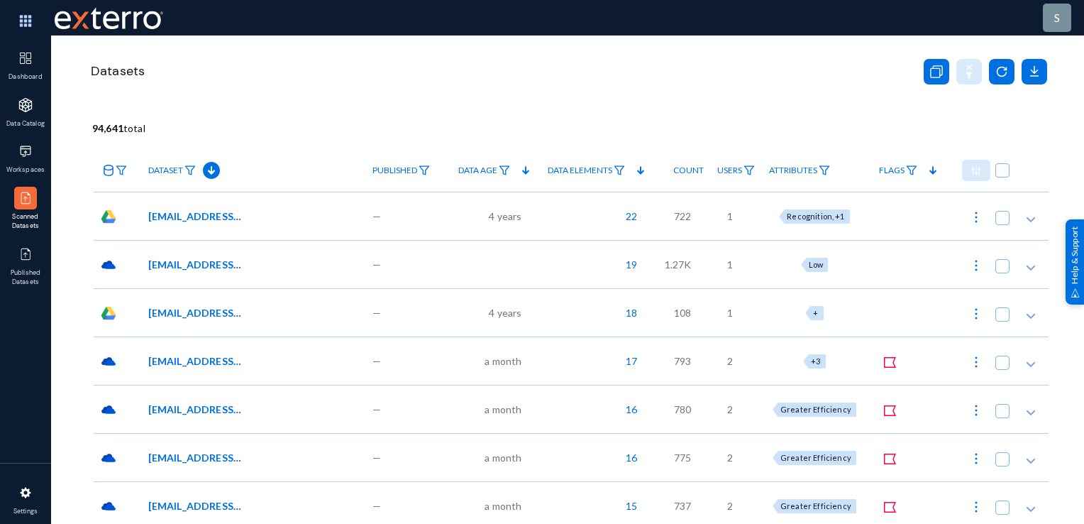
click at [20, 164] on link "Workspaces" at bounding box center [25, 159] width 51 height 47
click at [911, 172] on img at bounding box center [911, 170] width 11 height 10
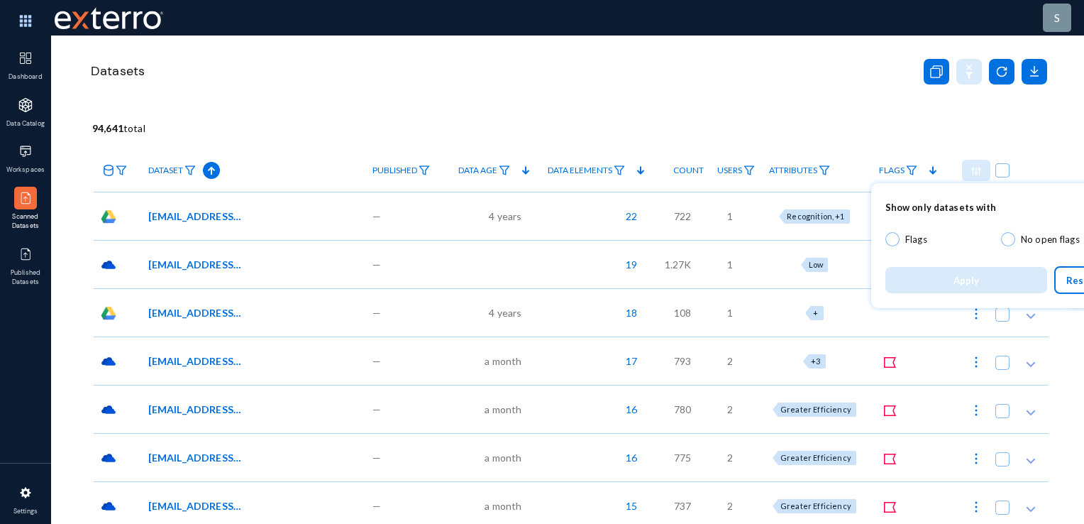
click at [874, 109] on div at bounding box center [542, 262] width 1084 height 524
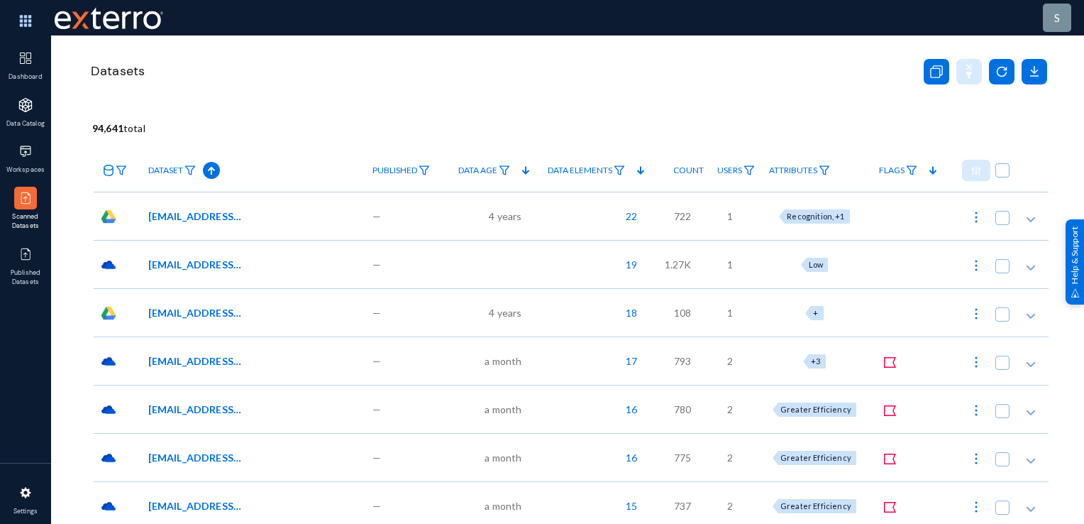
click at [1024, 220] on icon at bounding box center [1031, 219] width 14 height 14
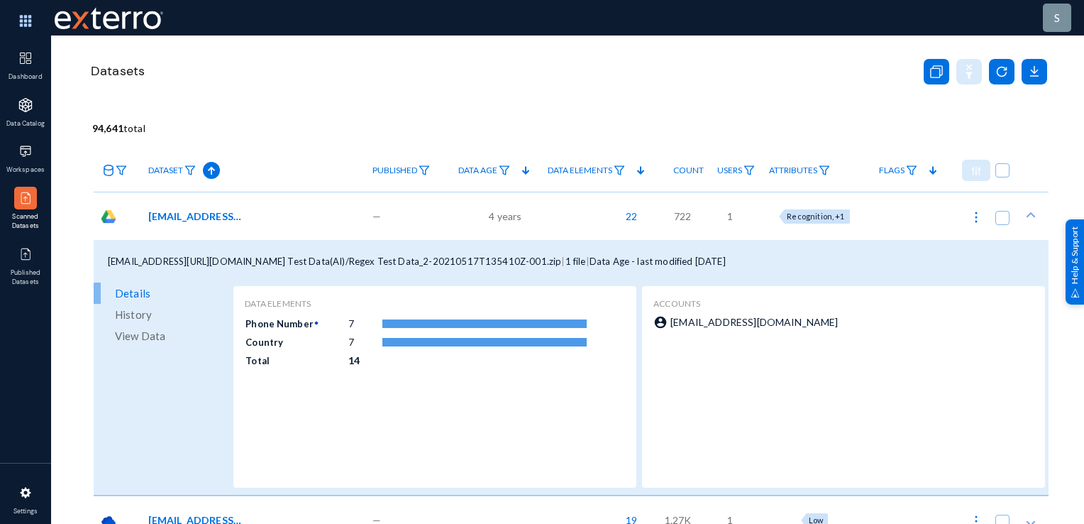
click at [1024, 221] on icon at bounding box center [1031, 215] width 14 height 14
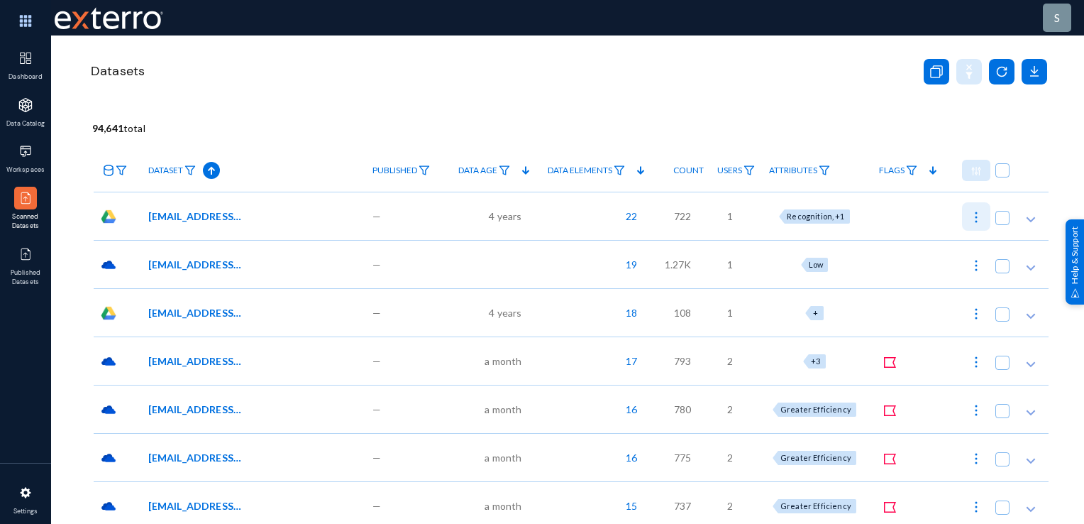
click at [969, 217] on img at bounding box center [976, 217] width 14 height 14
checkbox input "true"
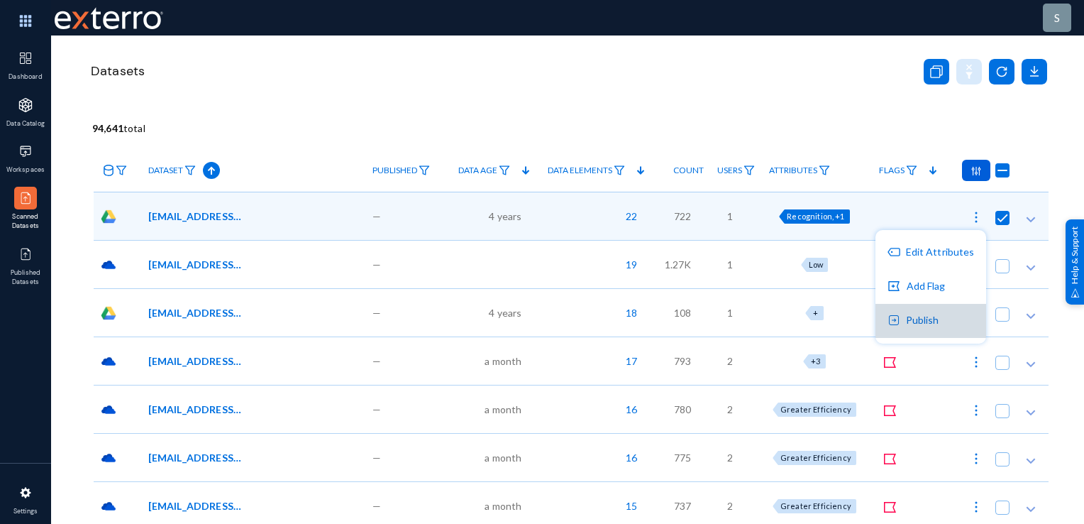
click at [945, 323] on button "Publish" at bounding box center [931, 321] width 111 height 34
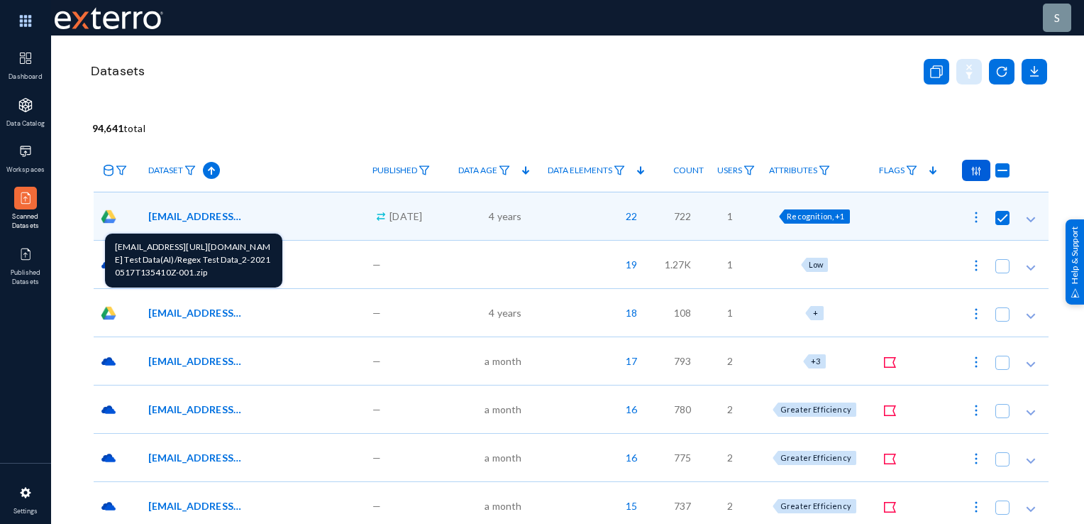
click at [170, 217] on span "[EMAIL_ADDRESS][URL][DOMAIN_NAME] Test Data(AI)/Regex Test Data_2-20210517T1354…" at bounding box center [196, 216] width 96 height 15
